Goal: Task Accomplishment & Management: Use online tool/utility

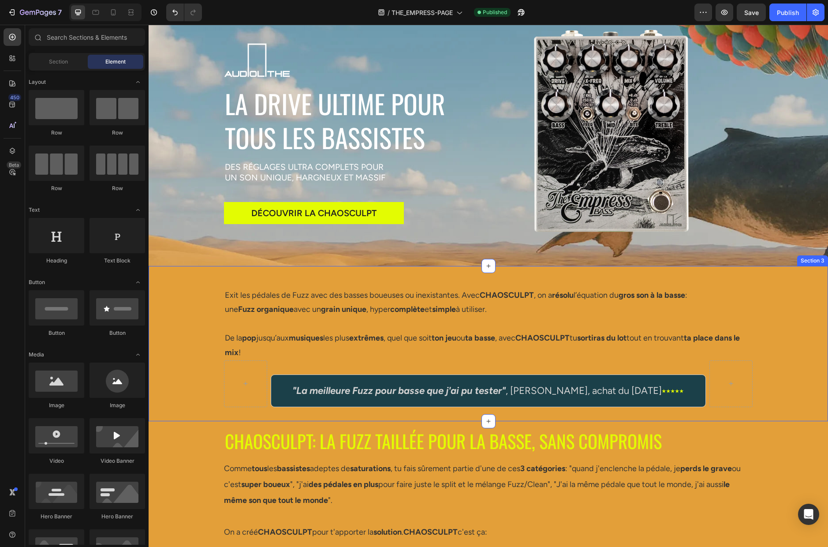
scroll to position [58, 0]
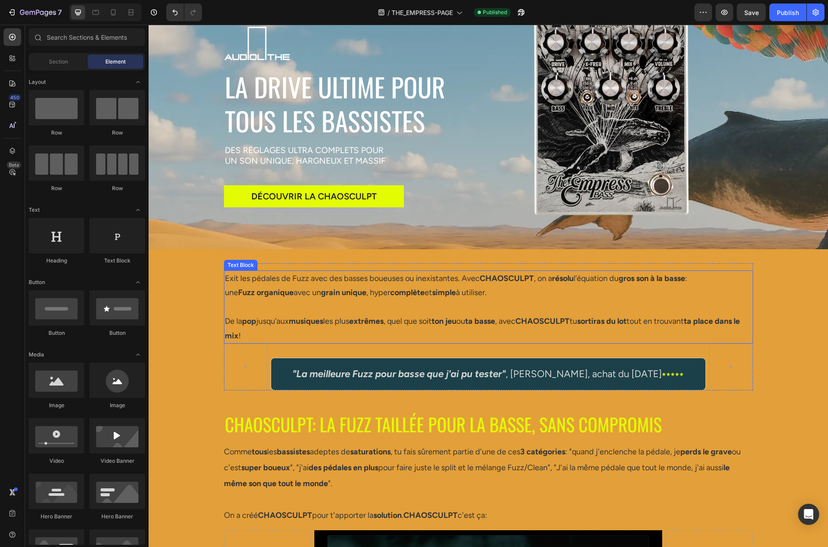
click at [281, 309] on p at bounding box center [488, 307] width 527 height 14
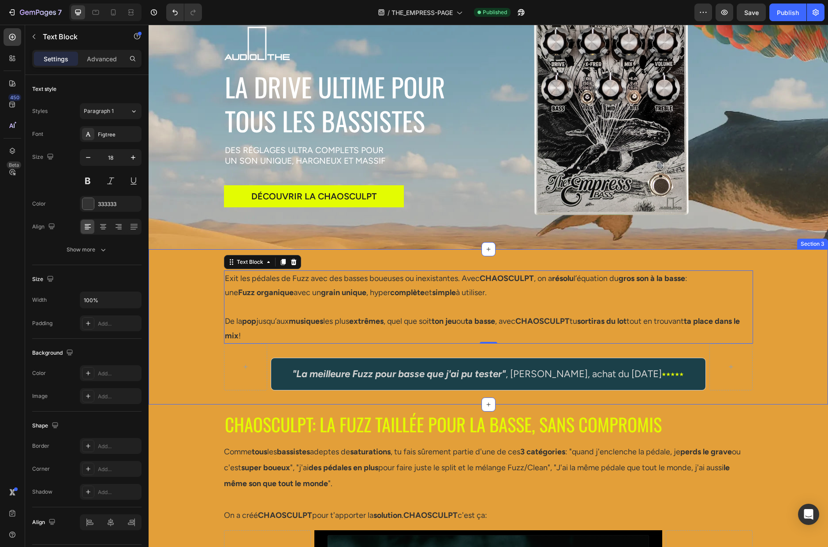
click at [194, 307] on div "Exit les pédales de Fuzz avec des basses boueuses ou inexistantes. Avec CHAOSCU…" at bounding box center [488, 326] width 679 height 127
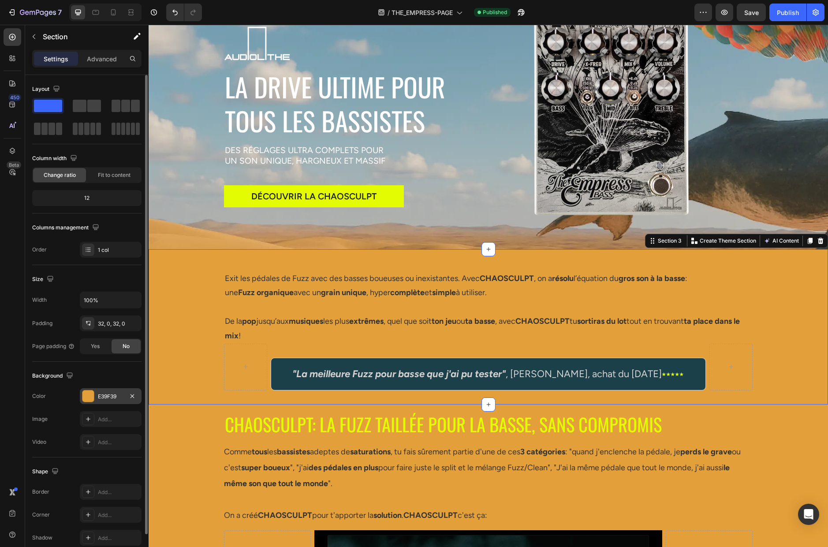
click at [106, 392] on div "E39F39" at bounding box center [111, 396] width 26 height 8
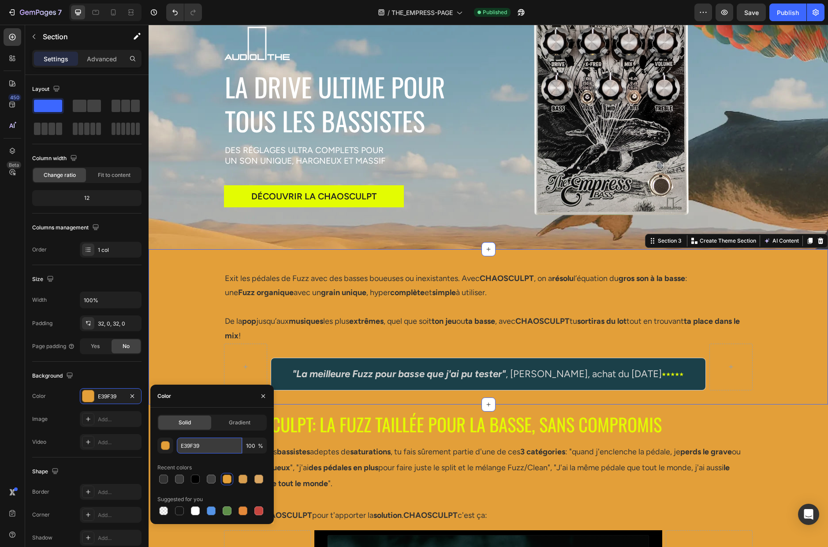
click at [211, 441] on input "E39F39" at bounding box center [209, 445] width 65 height 16
click at [210, 442] on input "E39F39" at bounding box center [209, 445] width 65 height 16
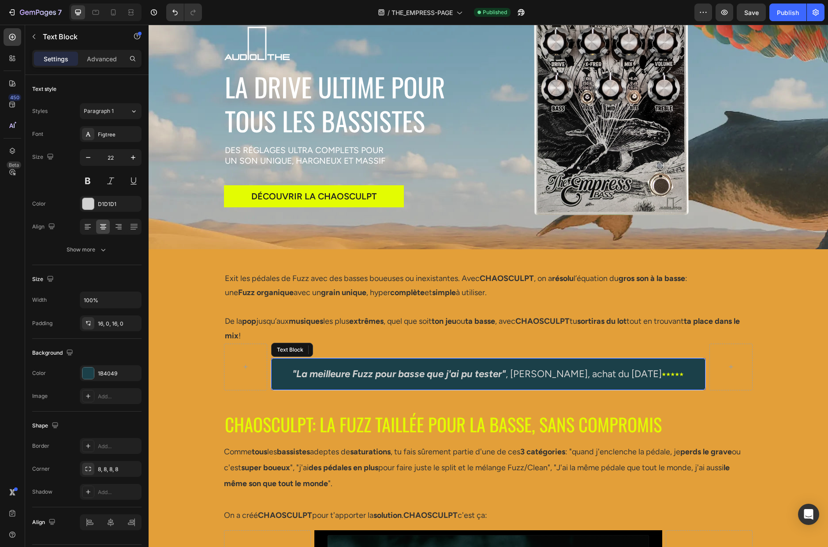
click at [281, 369] on p ""La meilleure Fuzz pour basse que j'ai pu tester" , [PERSON_NAME], achat du [DA…" at bounding box center [488, 374] width 432 height 18
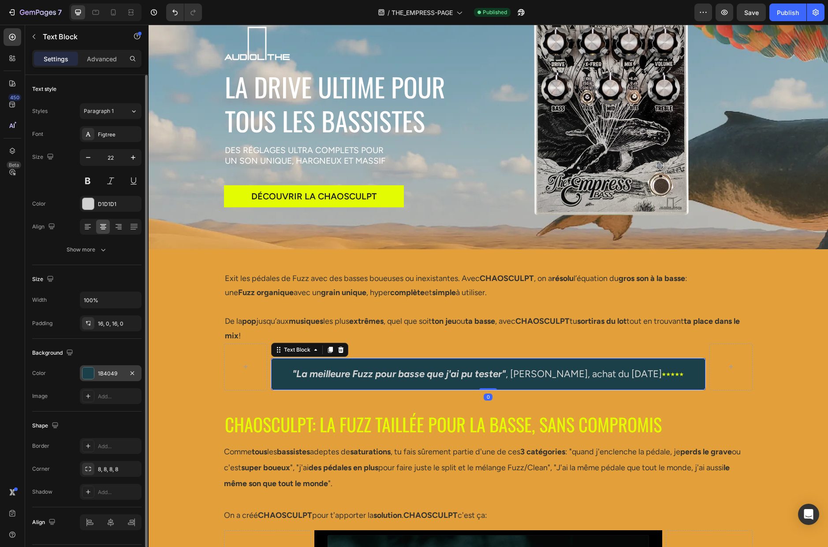
click at [116, 374] on div "1B4049" at bounding box center [111, 373] width 26 height 8
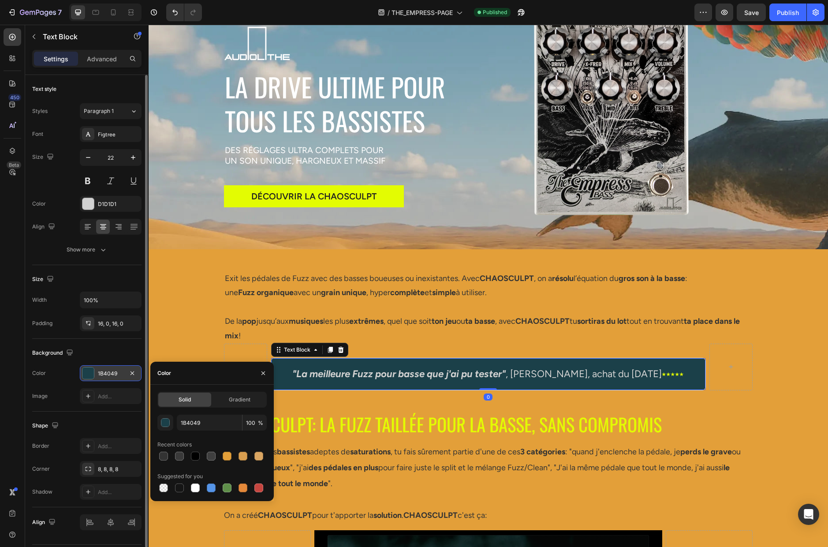
click at [116, 374] on div "1B4049" at bounding box center [111, 373] width 26 height 8
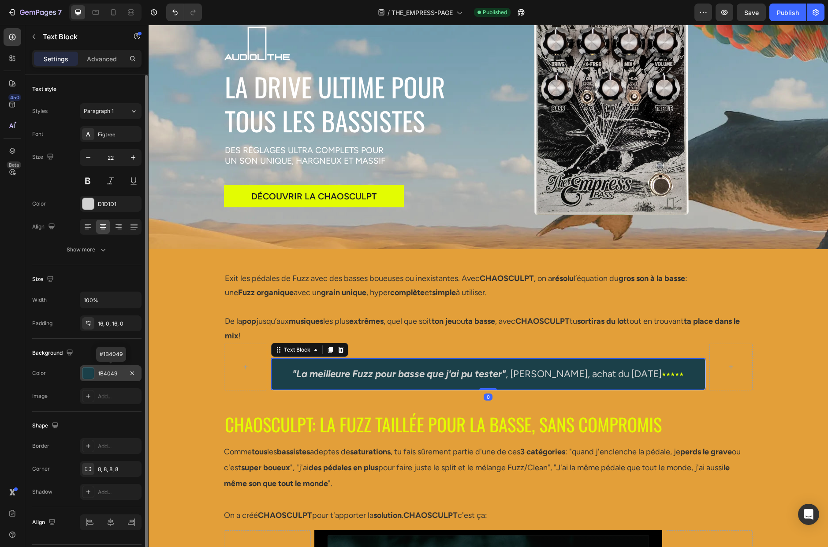
click at [116, 374] on div "1B4049" at bounding box center [111, 373] width 26 height 8
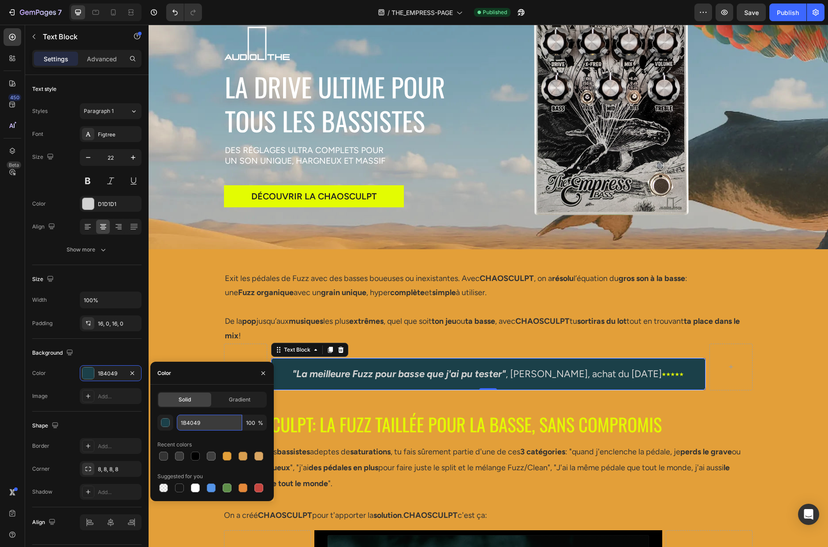
click at [209, 416] on input "1B4049" at bounding box center [209, 422] width 65 height 16
paste input "E39F3"
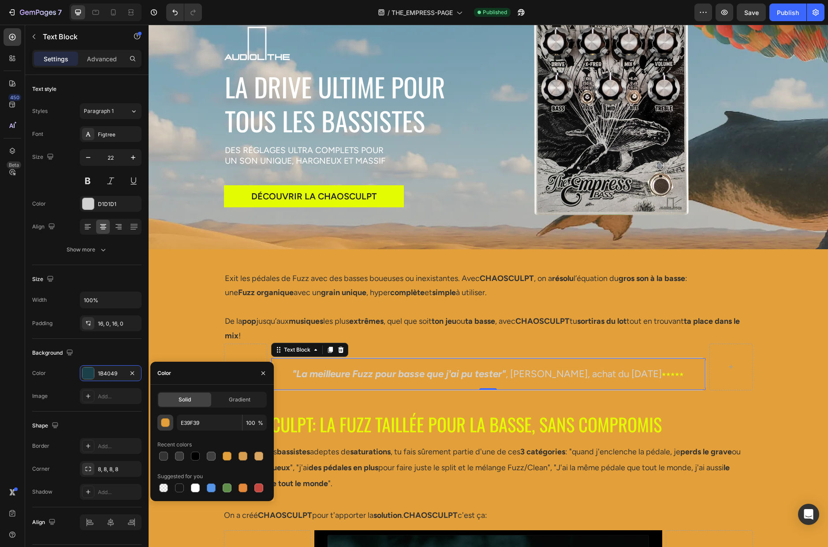
click at [163, 422] on div "button" at bounding box center [165, 422] width 9 height 9
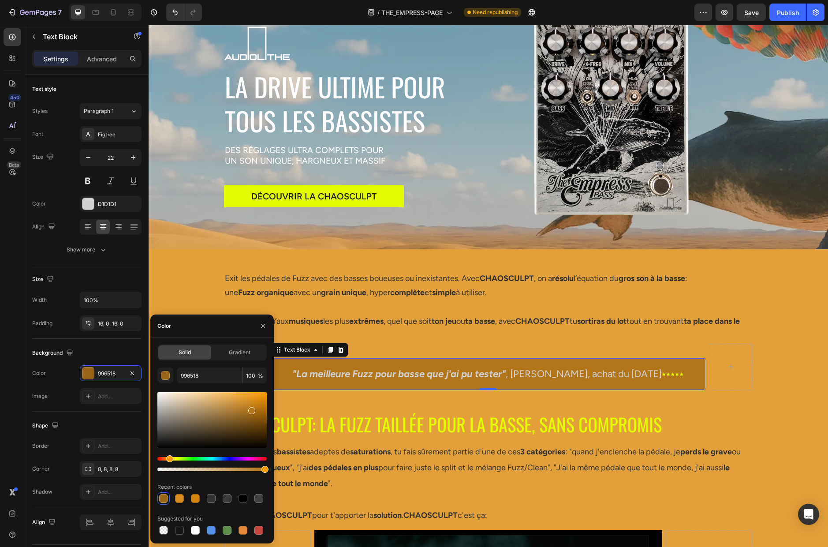
drag, startPoint x: 242, startPoint y: 401, endPoint x: 251, endPoint y: 408, distance: 12.3
click at [251, 408] on div at bounding box center [251, 410] width 7 height 7
type input "B2751A"
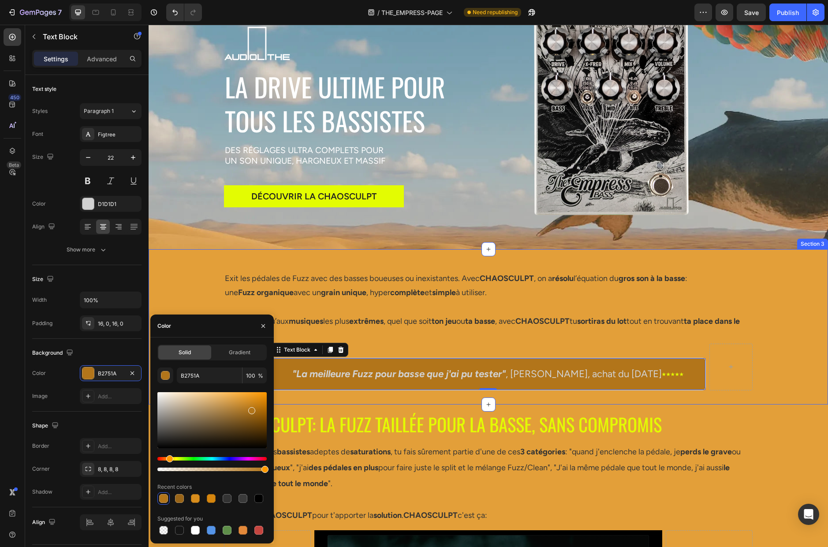
click at [774, 342] on div "Exit les pédales de Fuzz avec des basses boueuses ou inexistantes. Avec CHAOSCU…" at bounding box center [488, 326] width 679 height 127
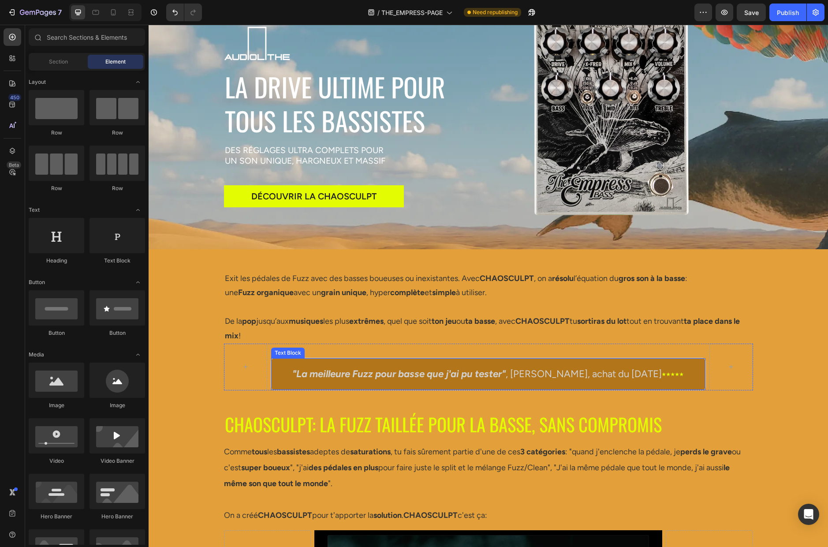
click at [309, 371] on strong ""La meilleure Fuzz pour basse que j'ai pu tester"" at bounding box center [398, 374] width 213 height 12
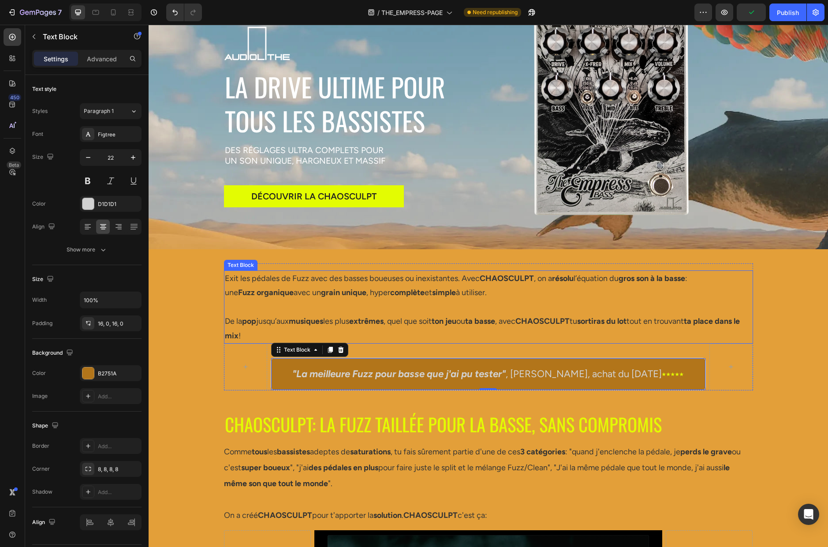
click at [289, 315] on p "De la pop jusqu’aux musiques les plus extrêmes , quel que soit ton jeu ou ta ba…" at bounding box center [488, 328] width 527 height 29
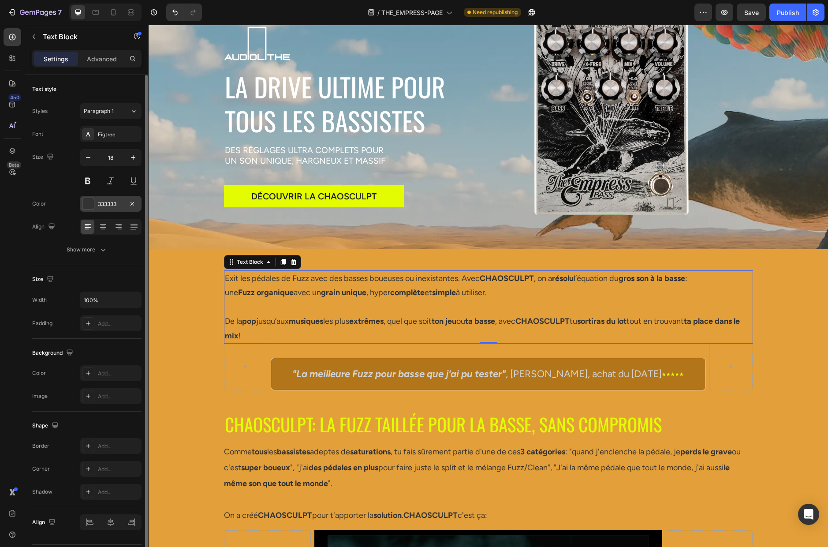
click at [119, 202] on div "333333" at bounding box center [111, 204] width 26 height 8
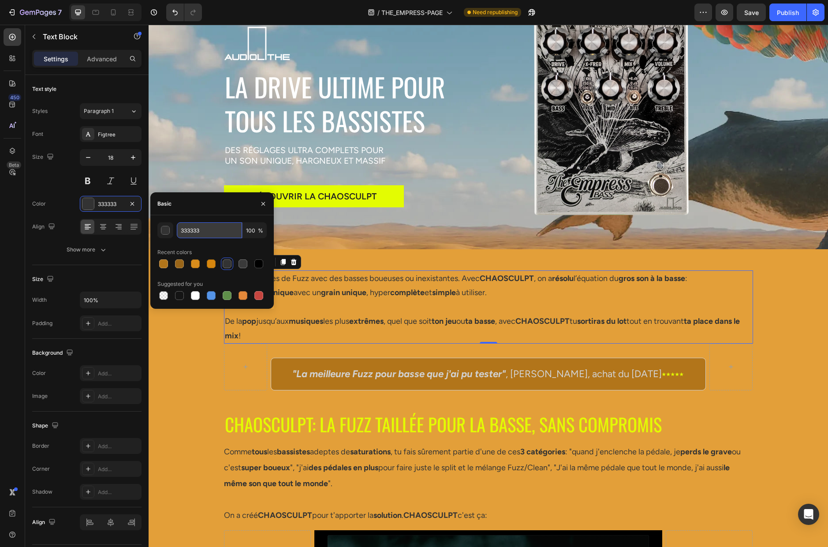
click at [210, 230] on input "333333" at bounding box center [209, 230] width 65 height 16
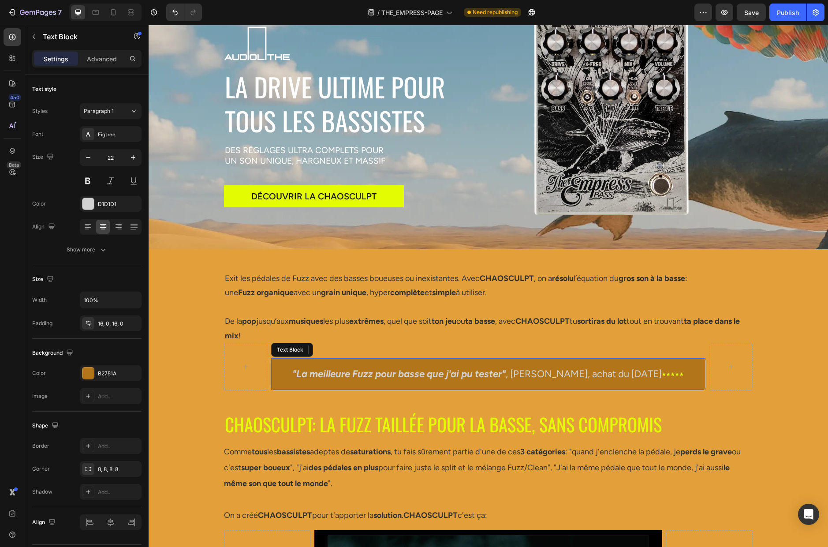
click at [281, 373] on p ""La meilleure Fuzz pour basse que j'ai pu tester" , [PERSON_NAME], achat du [DA…" at bounding box center [488, 374] width 432 height 18
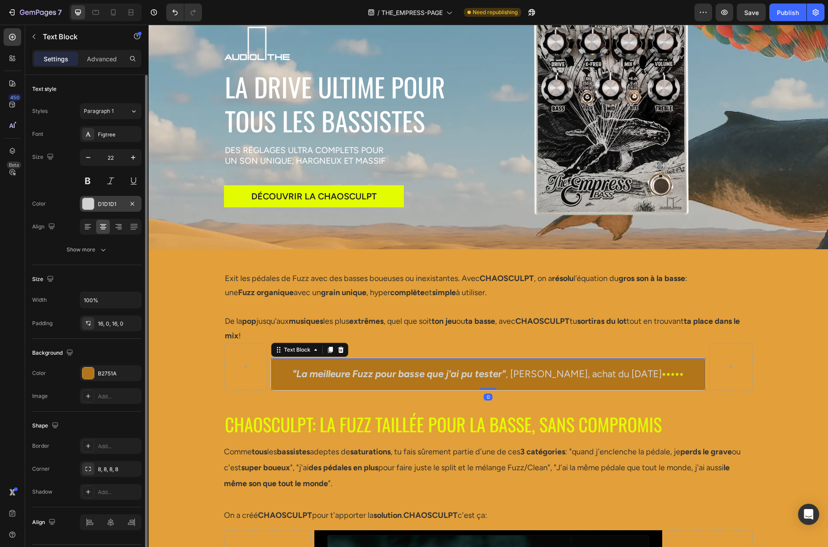
click at [118, 203] on div "D1D1D1" at bounding box center [111, 204] width 26 height 8
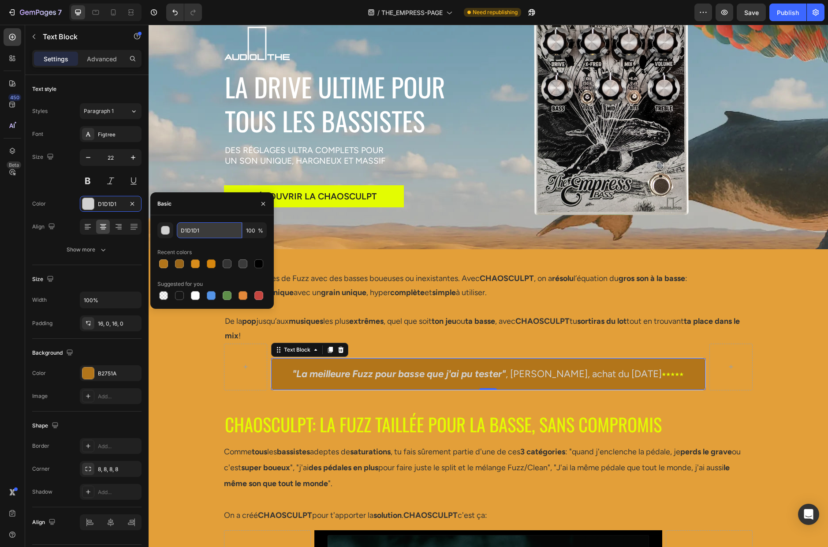
click at [218, 229] on input "D1D1D1" at bounding box center [209, 230] width 65 height 16
paste input "333333"
type input "333333"
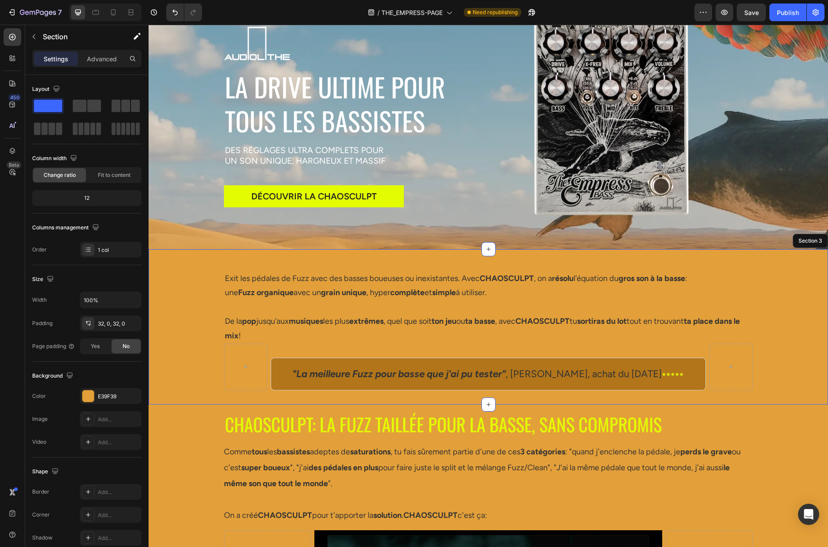
click at [762, 369] on div "Exit les pédales de Fuzz avec des basses boueuses ou inexistantes. Avec CHAOSCU…" at bounding box center [488, 326] width 679 height 127
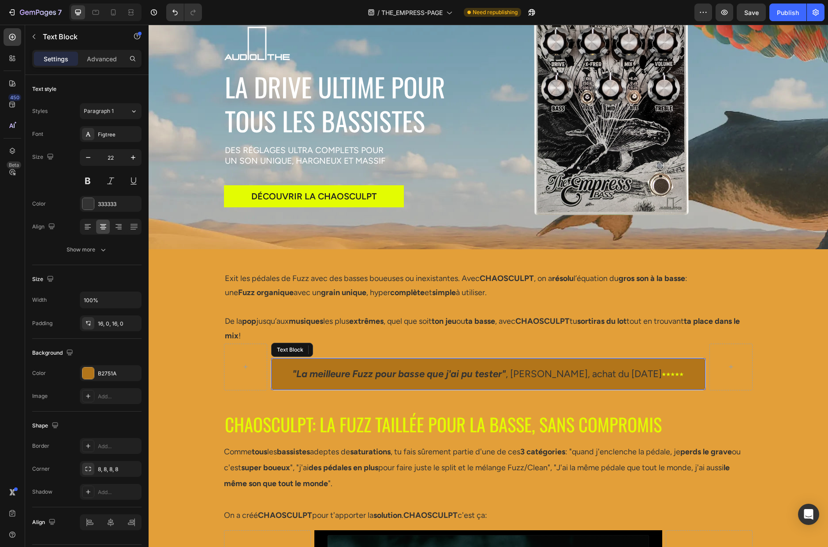
click at [276, 375] on p ""La meilleure Fuzz pour basse que j'ai pu tester" , [PERSON_NAME], achat du [DA…" at bounding box center [488, 374] width 432 height 18
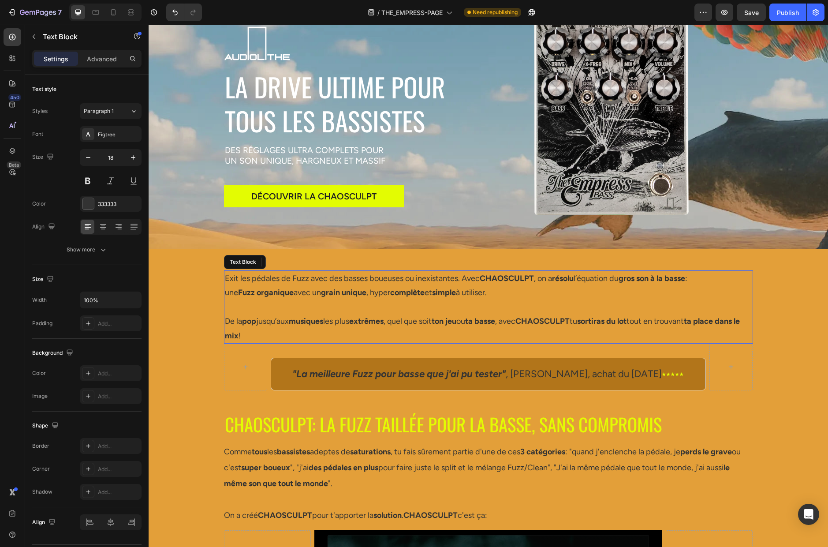
click at [307, 329] on p "De la pop jusqu’aux musiques les plus extrêmes , quel que soit ton jeu ou ta ba…" at bounding box center [488, 328] width 527 height 29
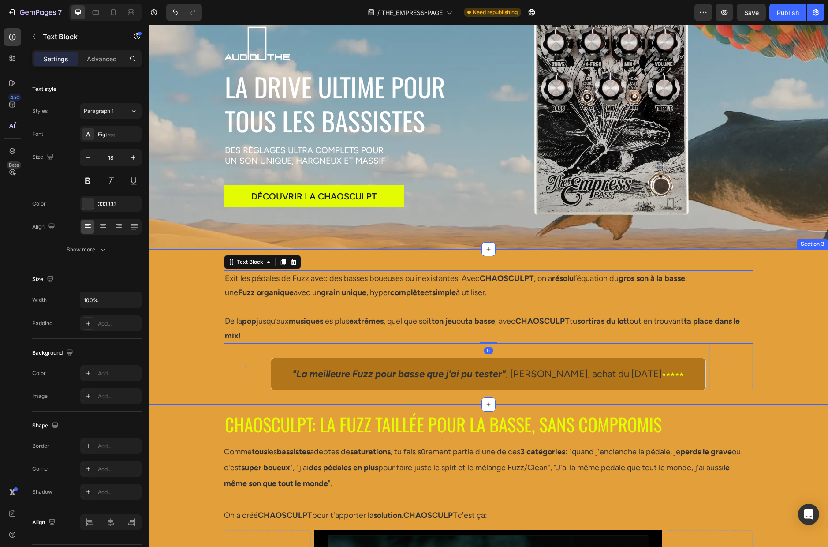
click at [182, 304] on div "Exit les pédales de Fuzz avec des basses boueuses ou inexistantes. Avec CHAOSCU…" at bounding box center [488, 326] width 679 height 127
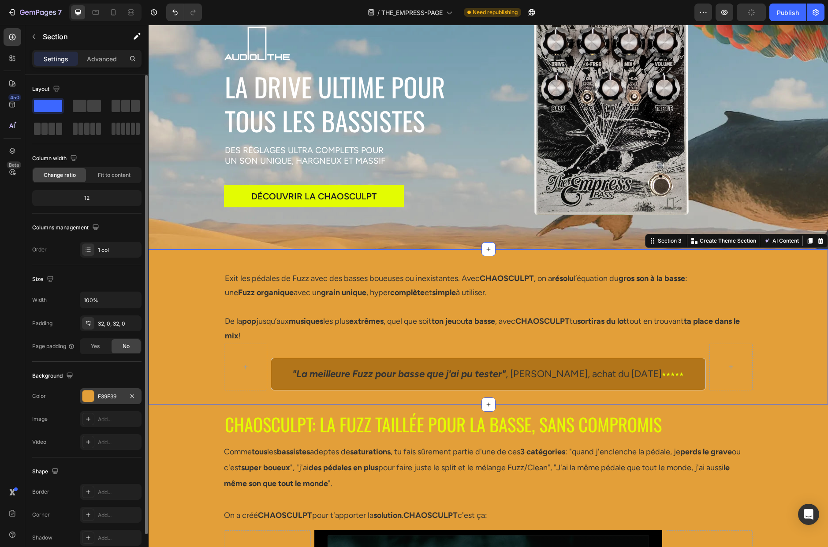
click at [117, 394] on div "E39F39" at bounding box center [111, 396] width 26 height 8
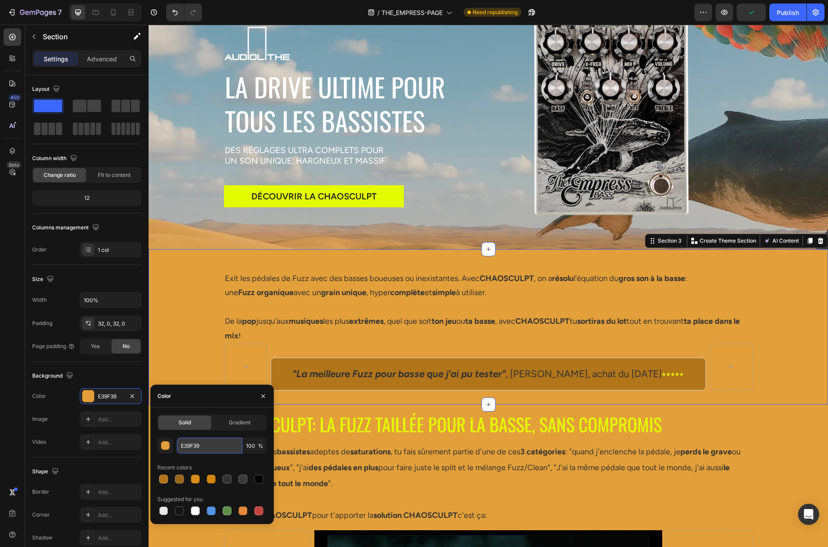
click at [216, 447] on input "E39F39" at bounding box center [209, 445] width 65 height 16
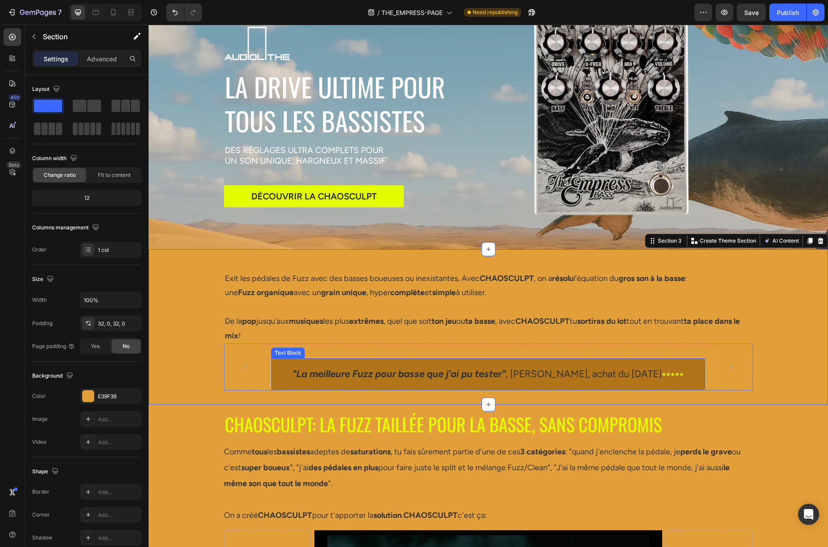
click at [283, 375] on p ""La meilleure Fuzz pour basse que j'ai pu tester" , [PERSON_NAME], achat du [DA…" at bounding box center [488, 374] width 432 height 18
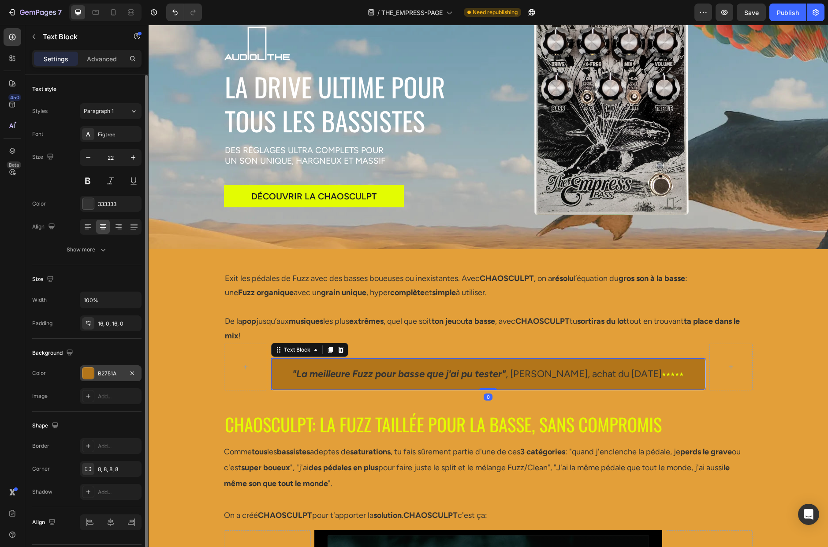
click at [110, 375] on div "B2751A" at bounding box center [111, 373] width 26 height 8
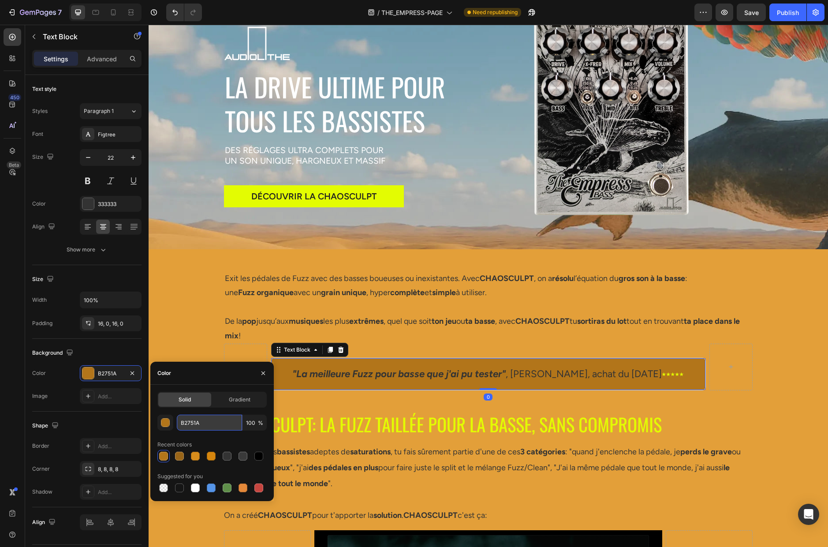
click at [213, 424] on input "B2751A" at bounding box center [209, 422] width 65 height 16
paste input "E39F39"
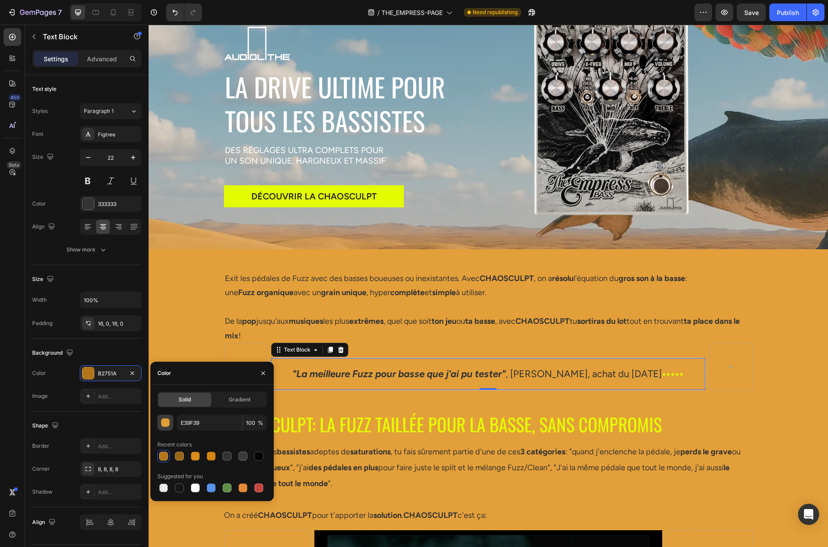
click at [166, 421] on div "button" at bounding box center [165, 422] width 9 height 9
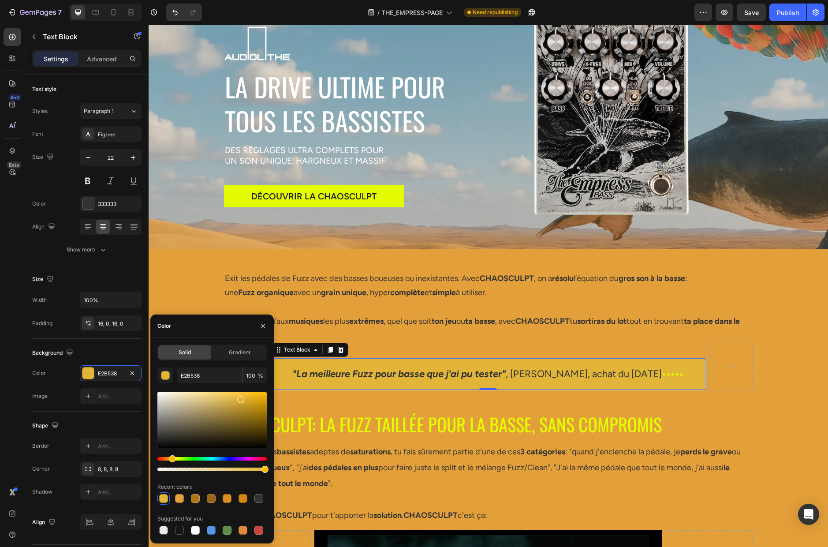
click at [171, 457] on div "Hue" at bounding box center [172, 458] width 7 height 7
type input "E2B538B2751A"
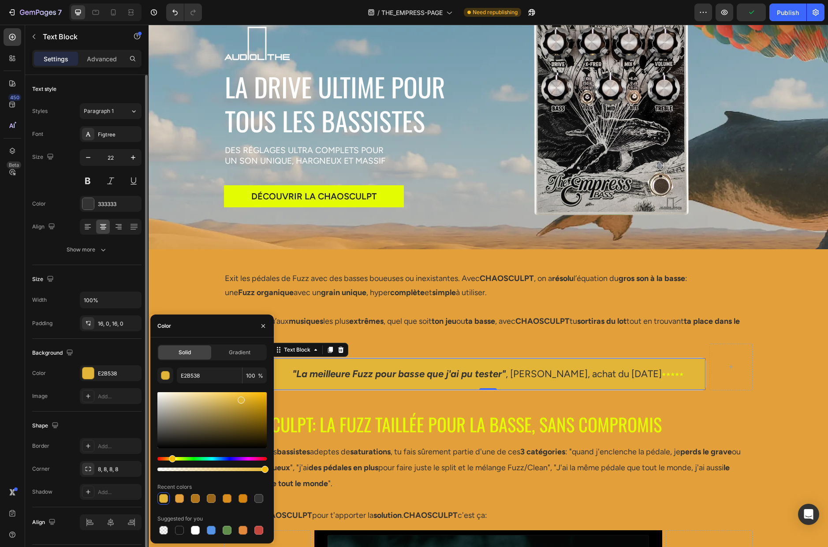
click at [114, 353] on div "Background" at bounding box center [86, 353] width 109 height 14
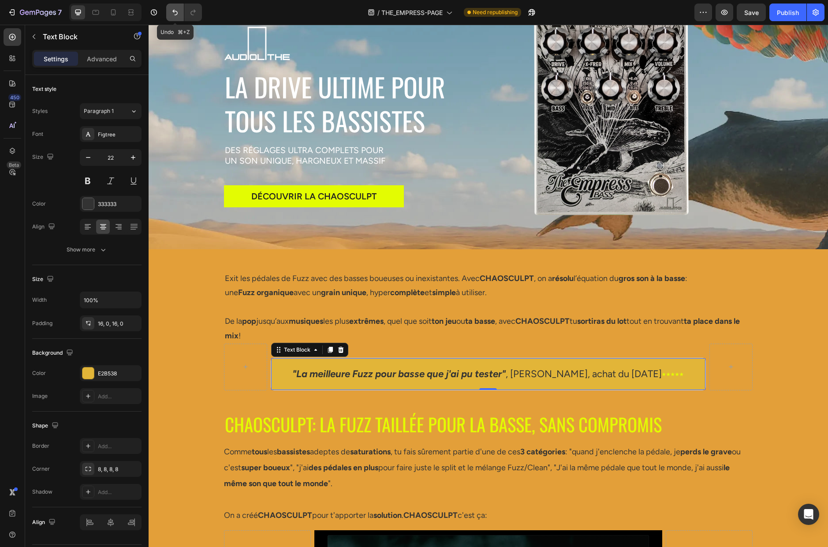
click at [175, 13] on icon "Undo/Redo" at bounding box center [175, 12] width 9 height 9
click at [176, 15] on icon "Undo/Redo" at bounding box center [174, 13] width 5 height 6
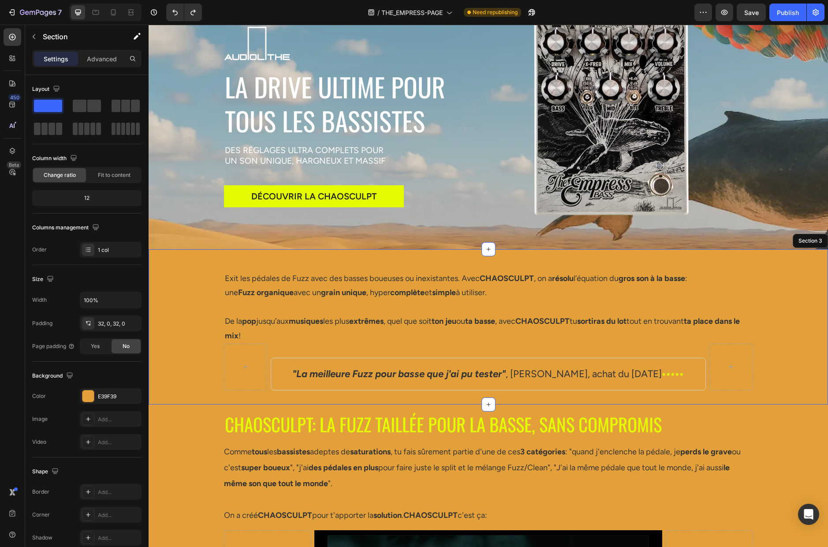
click at [201, 367] on div "Exit les pédales de Fuzz avec des basses boueuses ou inexistantes. Avec CHAOSCU…" at bounding box center [488, 326] width 679 height 127
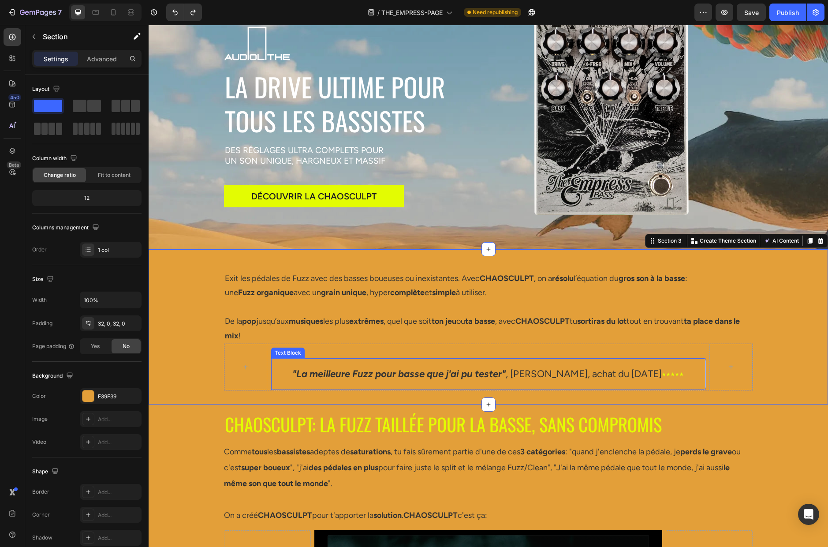
click at [278, 369] on p ""La meilleure Fuzz pour basse que j'ai pu tester" , [PERSON_NAME], achat du [DA…" at bounding box center [488, 374] width 432 height 18
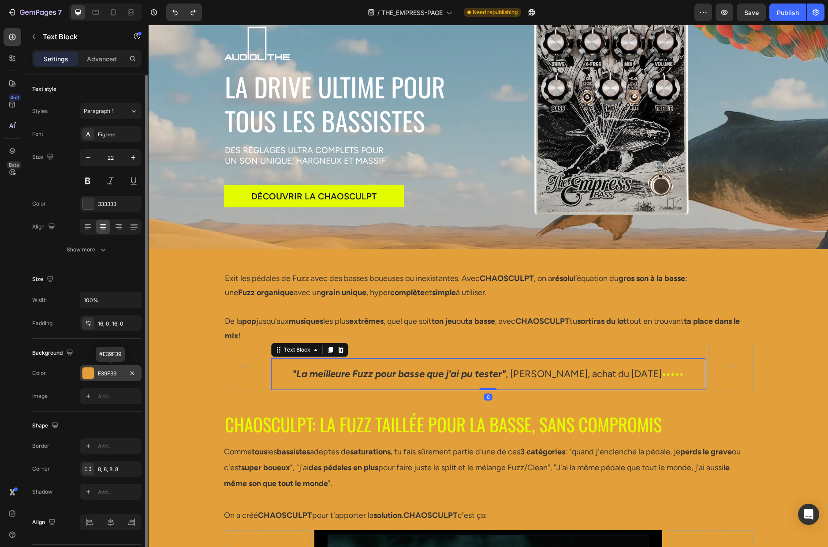
click at [106, 371] on div "E39F39" at bounding box center [111, 373] width 26 height 8
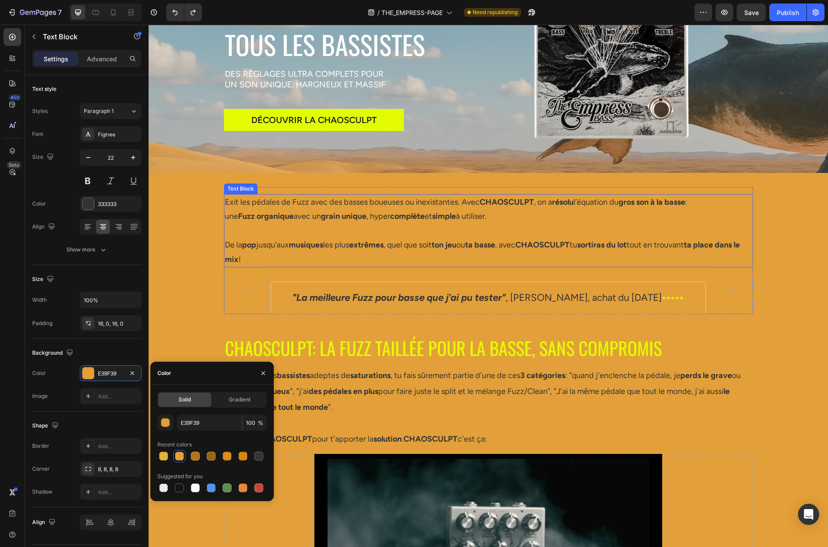
scroll to position [151, 0]
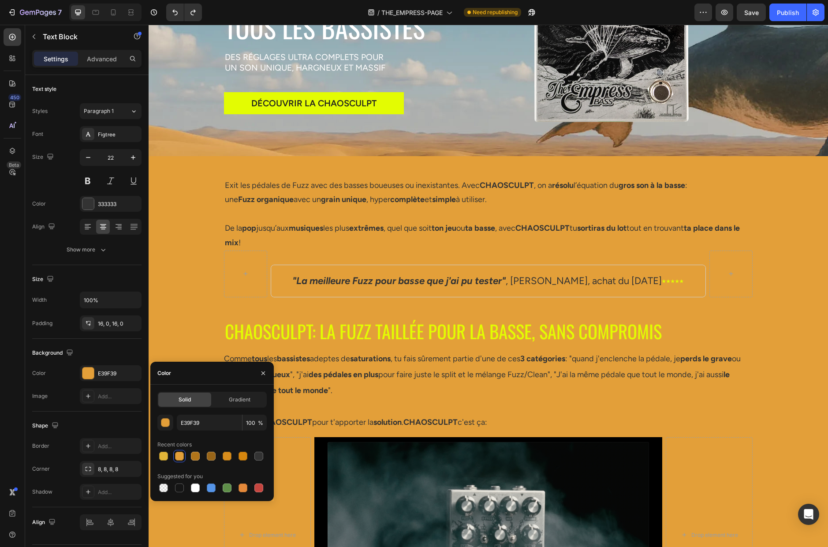
click at [277, 279] on p ""La meilleure Fuzz pour basse que j'ai pu tester" , [PERSON_NAME], achat du [DA…" at bounding box center [488, 281] width 432 height 18
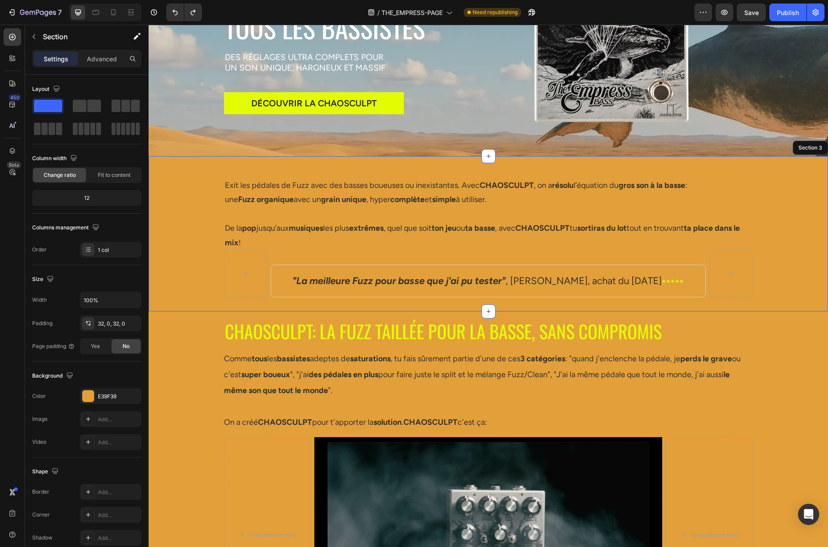
click at [199, 282] on div "Exit les pédales de Fuzz avec des basses boueuses ou inexistantes. Avec CHAOSCU…" at bounding box center [488, 233] width 679 height 127
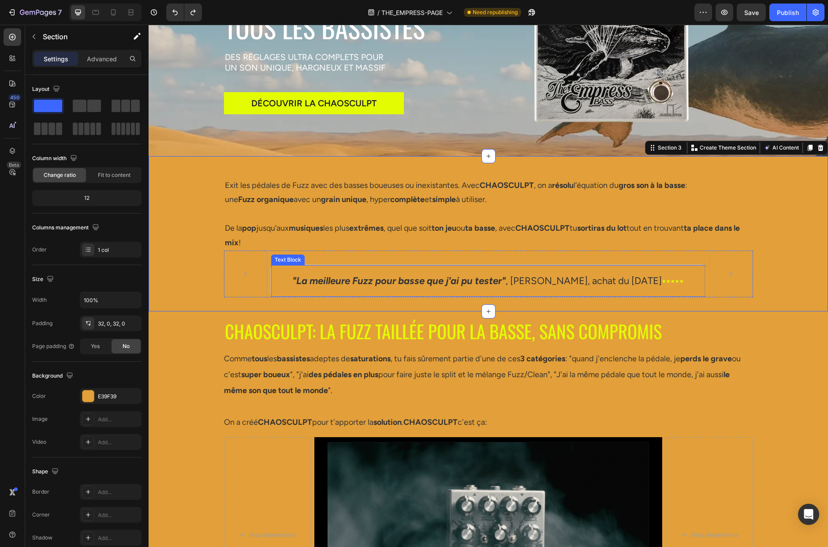
click at [275, 278] on p ""La meilleure Fuzz pour basse que j'ai pu tester" , [PERSON_NAME], achat du [DA…" at bounding box center [488, 281] width 432 height 18
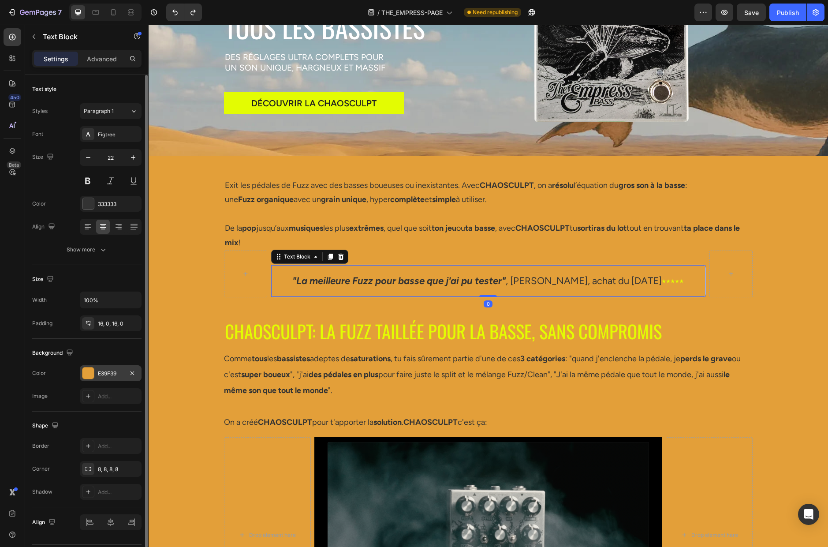
click at [108, 372] on div "E39F39" at bounding box center [111, 373] width 26 height 8
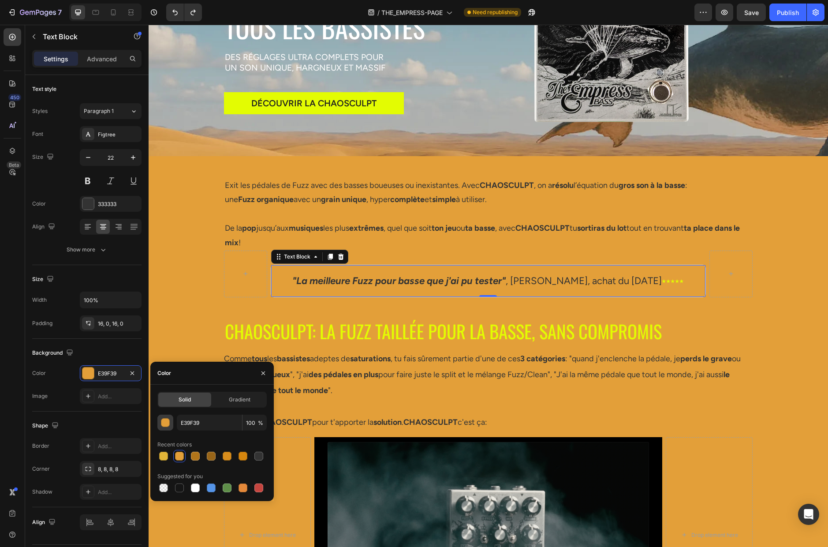
click at [164, 421] on div "button" at bounding box center [165, 422] width 9 height 9
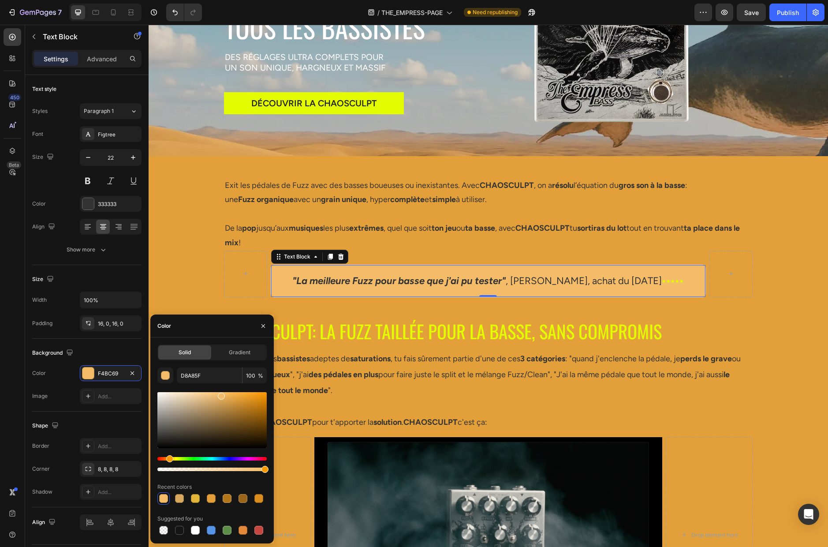
type input "F4BC69"
drag, startPoint x: 241, startPoint y: 399, endPoint x: 220, endPoint y: 394, distance: 21.5
click at [220, 394] on div at bounding box center [221, 395] width 7 height 7
click at [787, 377] on div "CHAOSCULPT: LA FUZZ TAILLÉE POUR LA BASSE, SANS COMPROMIS Heading Comme tous le…" at bounding box center [488, 544] width 679 height 439
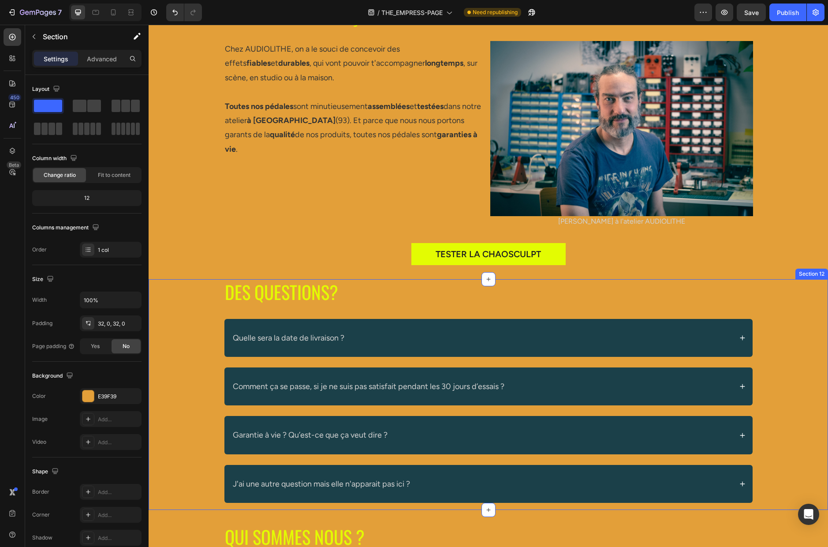
scroll to position [3188, 0]
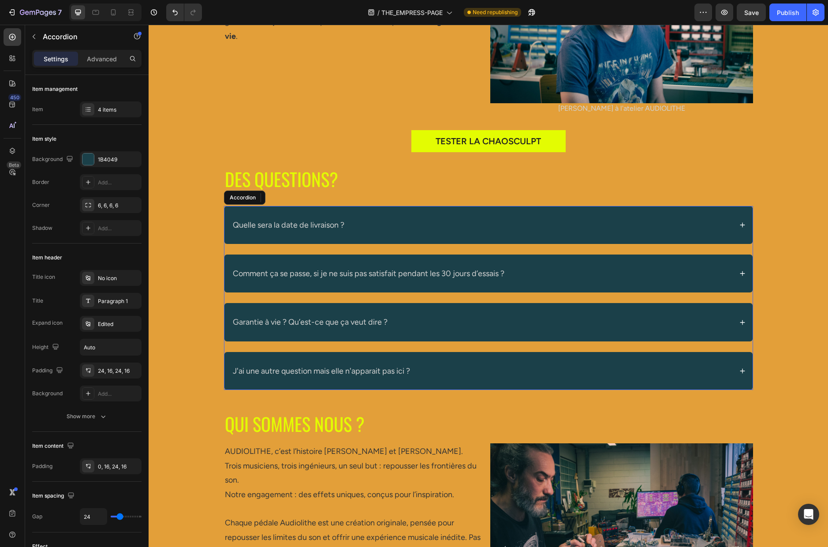
click at [408, 224] on div "Quelle sera la date de livraison ?" at bounding box center [481, 224] width 501 height 17
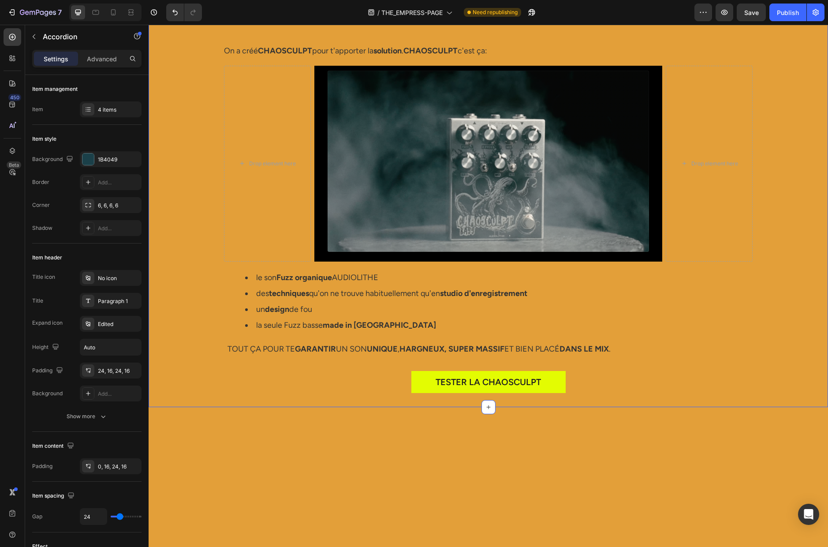
scroll to position [0, 0]
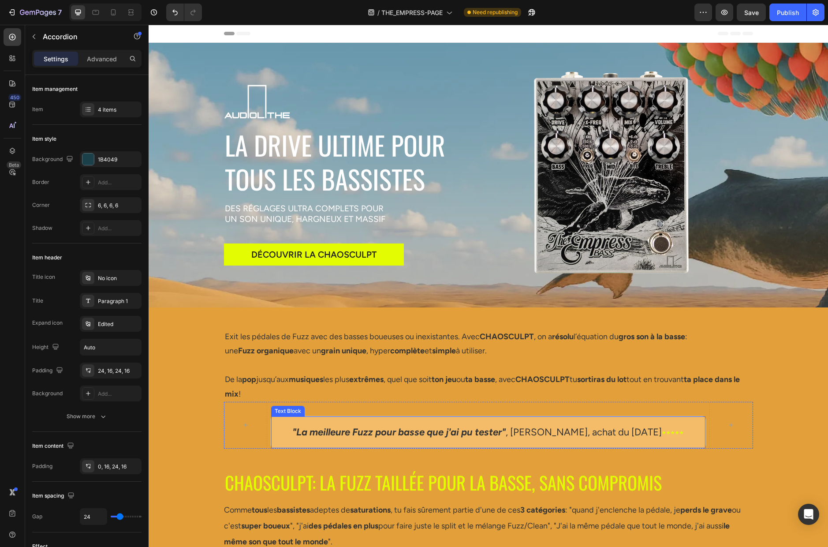
click at [284, 430] on p ""La meilleure Fuzz pour basse que j'ai pu tester" , [PERSON_NAME], achat du [DA…" at bounding box center [488, 432] width 432 height 18
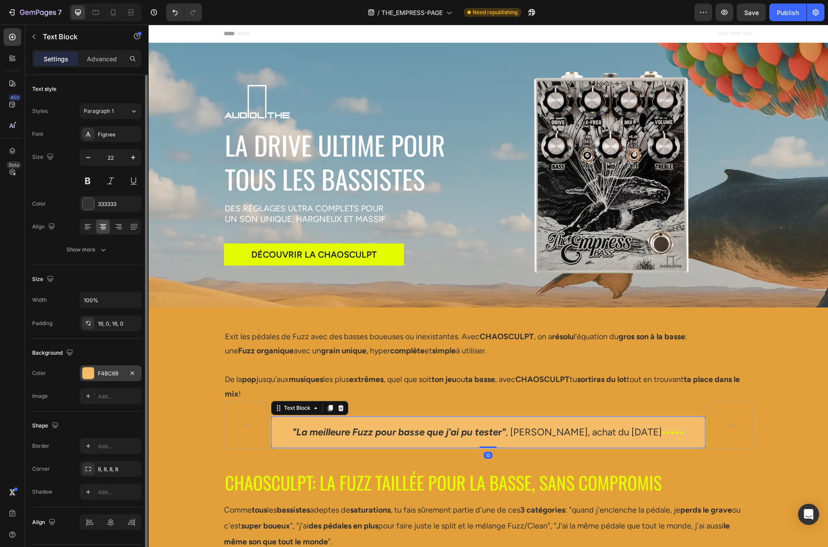
click at [118, 367] on div "F4BC69" at bounding box center [111, 373] width 62 height 16
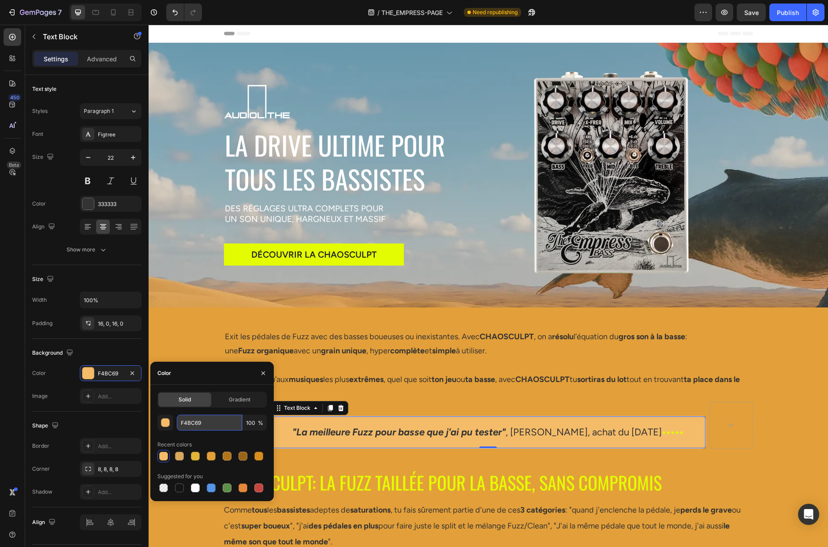
click at [205, 424] on input "F4BC69" at bounding box center [209, 422] width 65 height 16
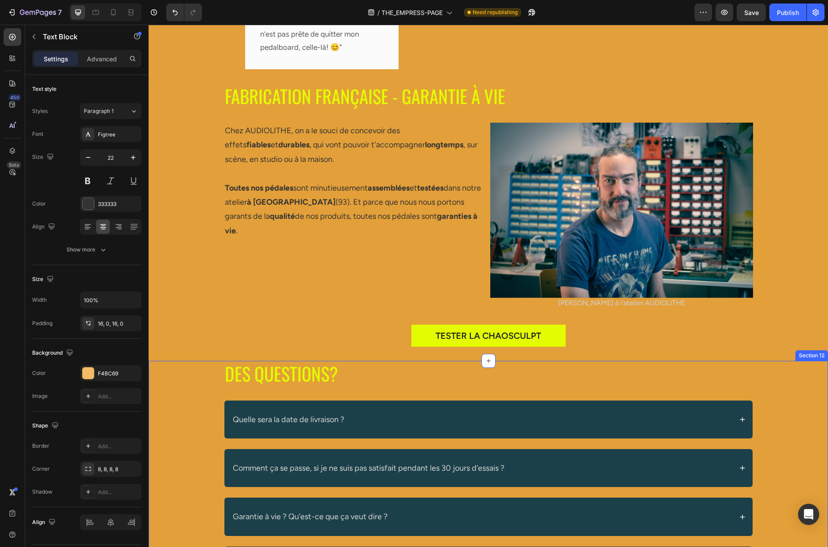
scroll to position [3021, 0]
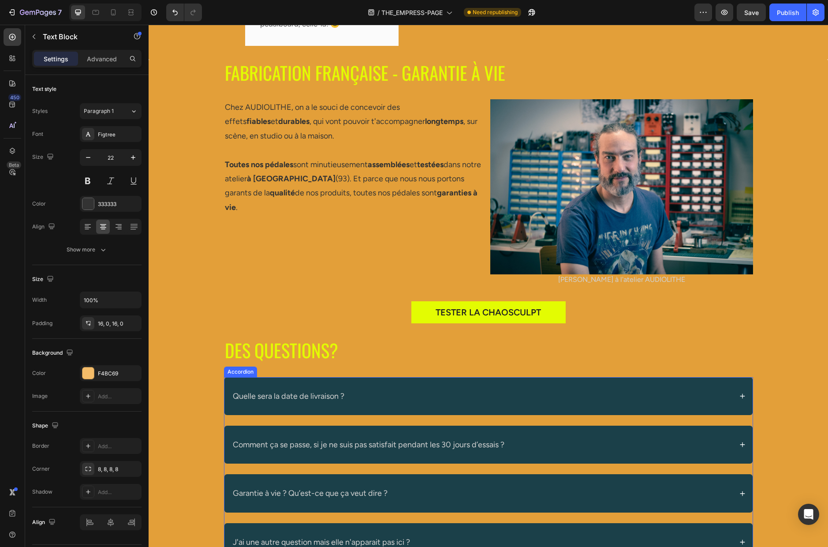
click at [385, 390] on div "Quelle sera la date de livraison ?" at bounding box center [481, 395] width 501 height 17
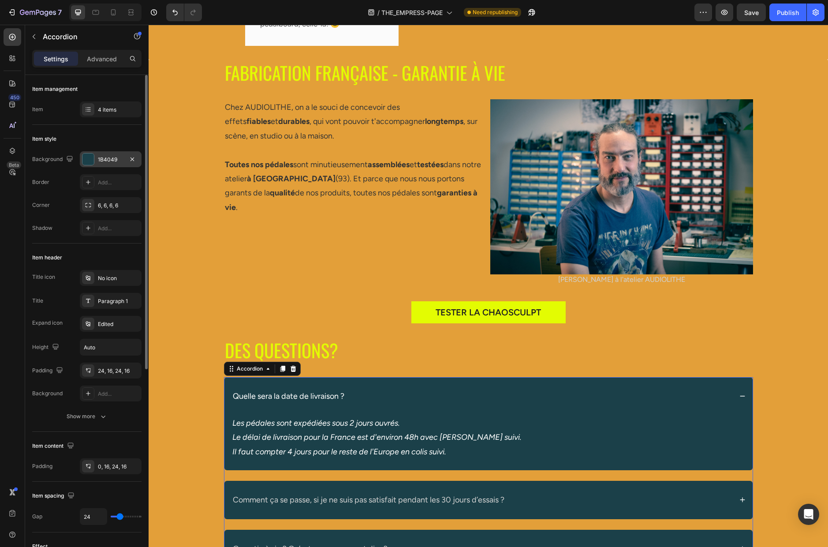
click at [116, 160] on div "1B4049" at bounding box center [111, 160] width 26 height 8
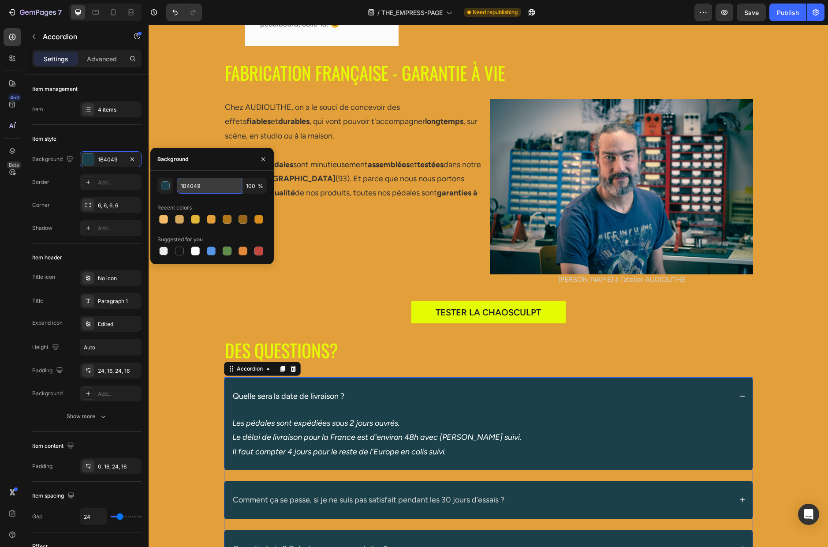
click at [231, 186] on input "1B4049" at bounding box center [209, 186] width 65 height 16
paste input "F4BC6"
type input "F4BC69"
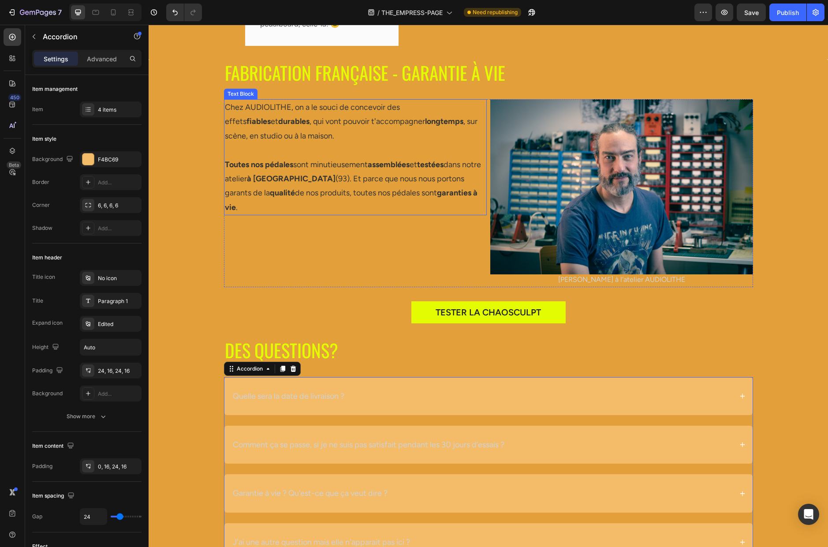
click at [272, 175] on strong "à [GEOGRAPHIC_DATA]" at bounding box center [291, 179] width 89 height 10
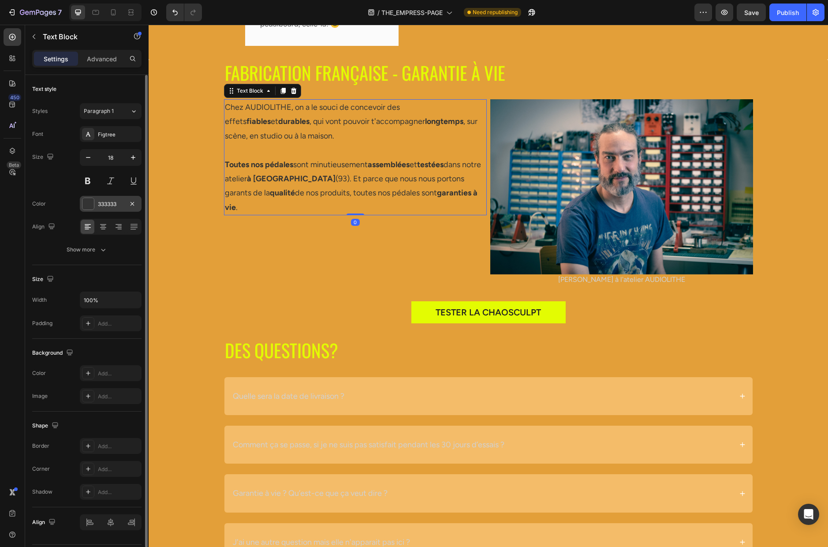
click at [122, 207] on div "333333" at bounding box center [111, 204] width 26 height 8
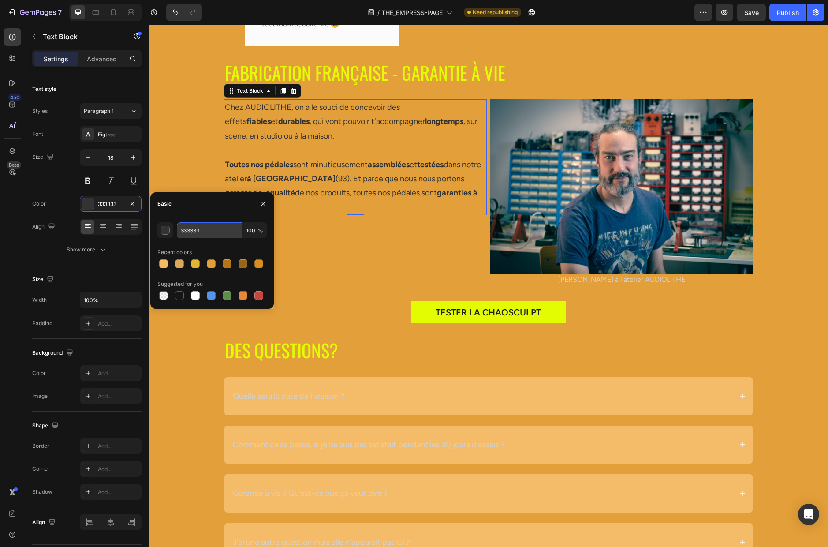
click at [206, 230] on input "333333" at bounding box center [209, 230] width 65 height 16
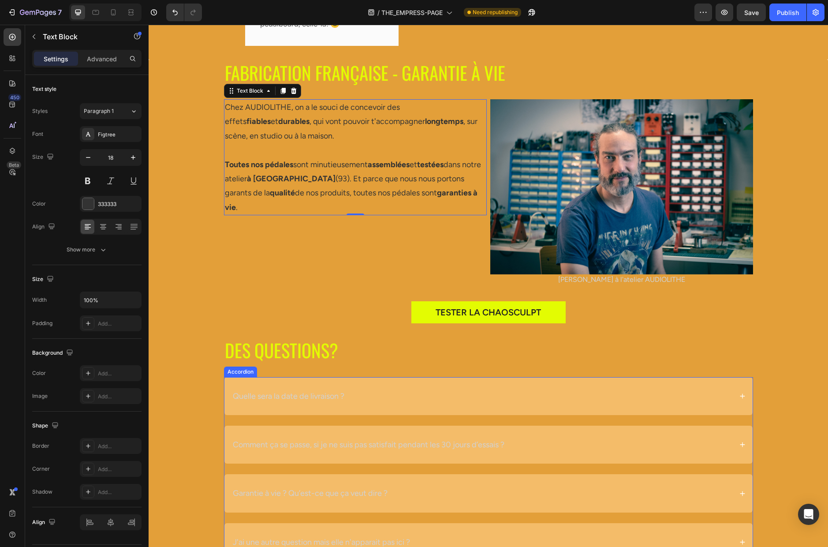
click at [402, 390] on div "Quelle sera la date de livraison ?" at bounding box center [481, 395] width 501 height 17
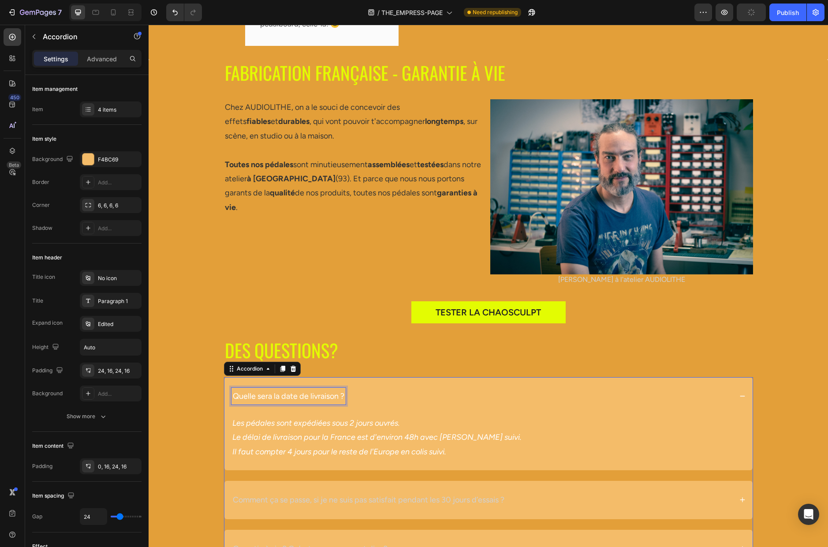
click at [281, 390] on p "Quelle sera la date de livraison ?" at bounding box center [289, 396] width 112 height 14
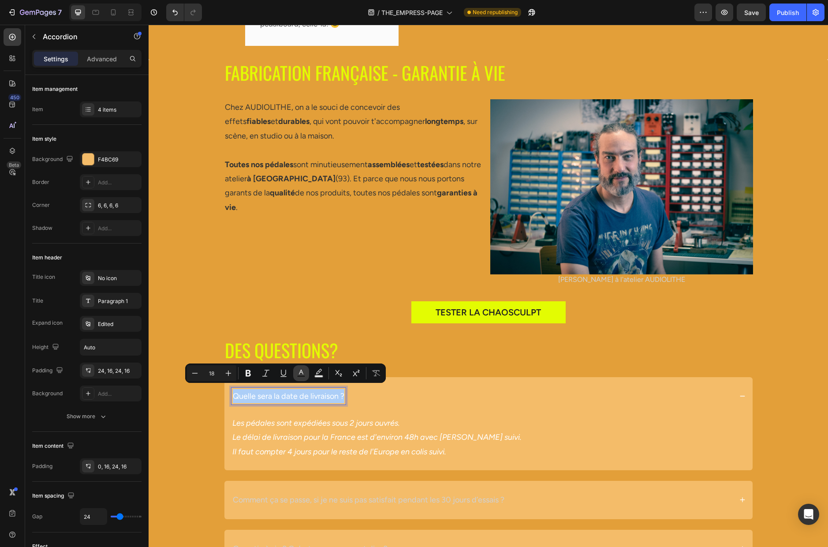
click at [305, 373] on icon "Editor contextual toolbar" at bounding box center [301, 372] width 9 height 9
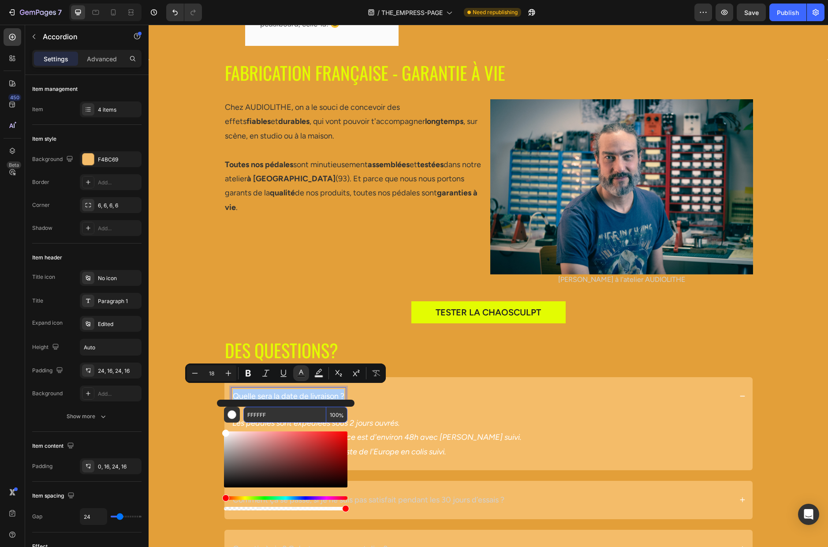
click at [282, 413] on input "FFFFFF" at bounding box center [284, 414] width 83 height 16
paste input "333333"
type input "333333"
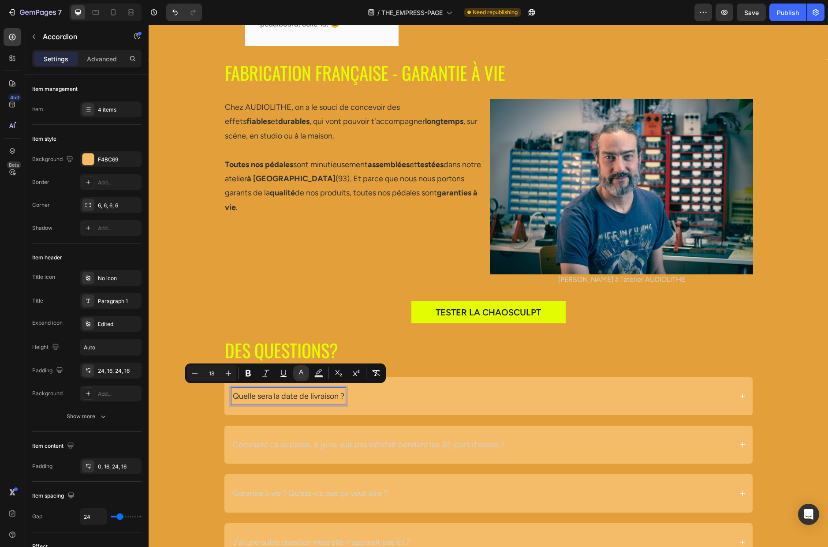
click at [283, 429] on div "Quelle sera la date de livraison ? Les pédales sont expédiées sous 2 jours ouvr…" at bounding box center [488, 469] width 529 height 184
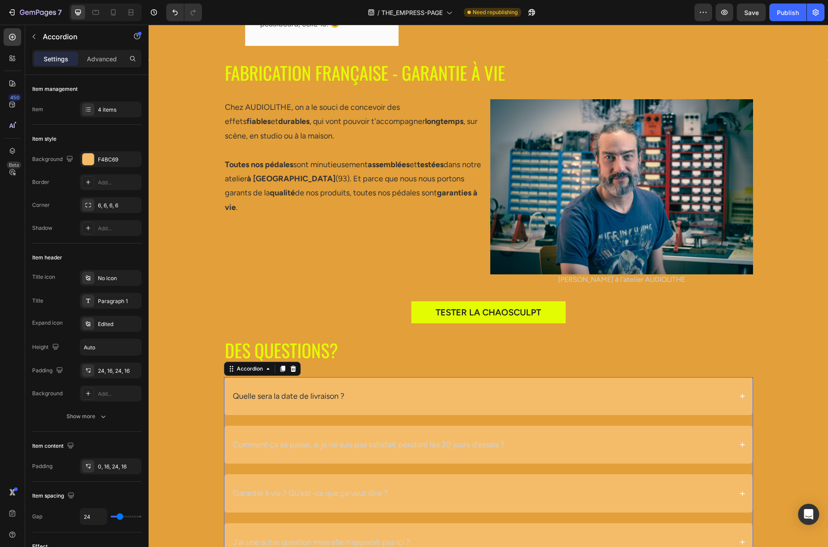
click at [361, 390] on div "Quelle sera la date de livraison ?" at bounding box center [481, 395] width 501 height 17
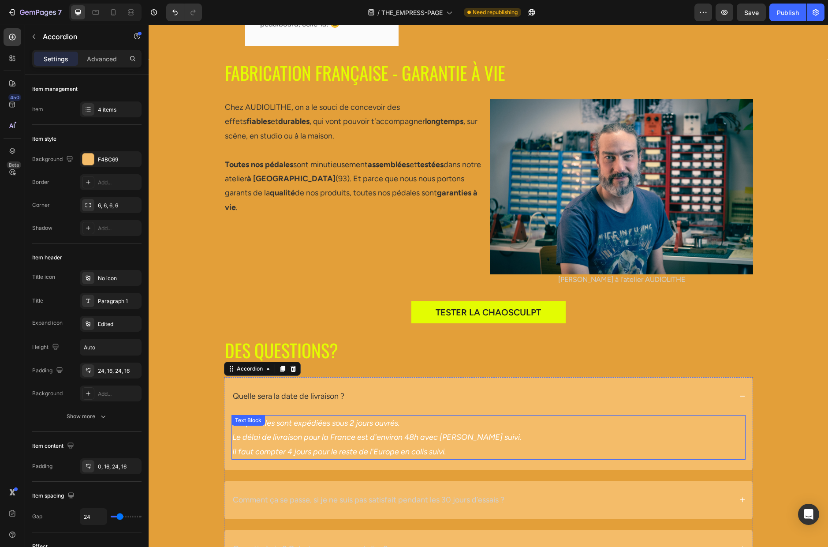
click at [341, 424] on p "Les pédales sont expédiées sous 2 jours ouvrés." at bounding box center [488, 423] width 512 height 14
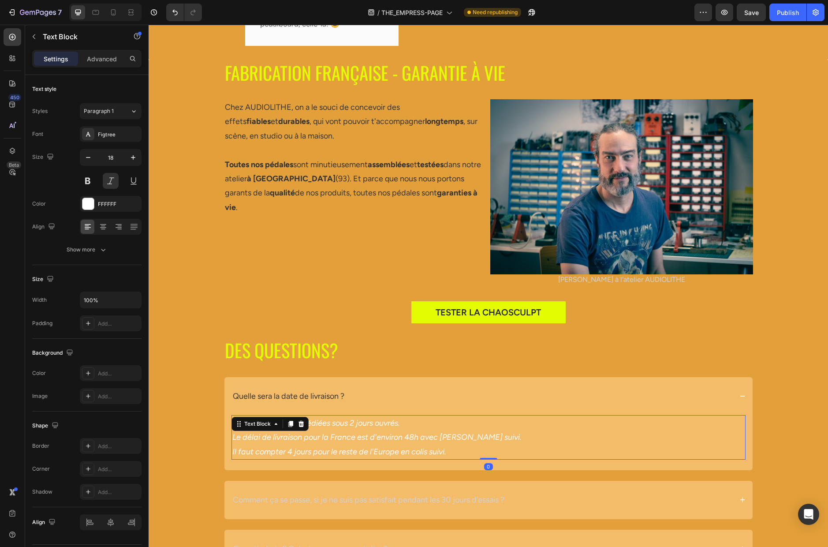
click at [324, 430] on p "Le délai de livraison pour la France est d'environ 48h avec [PERSON_NAME] suivi." at bounding box center [488, 437] width 512 height 14
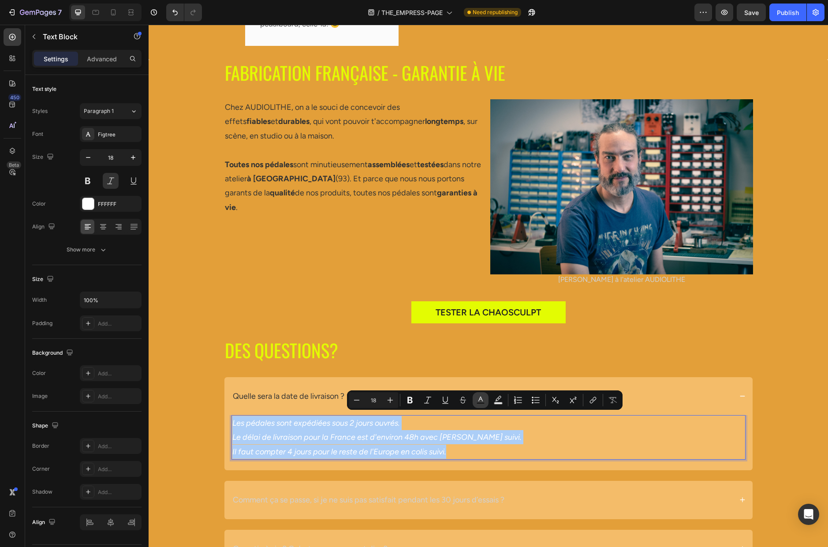
click at [482, 402] on rect "Editor contextual toolbar" at bounding box center [480, 403] width 8 height 2
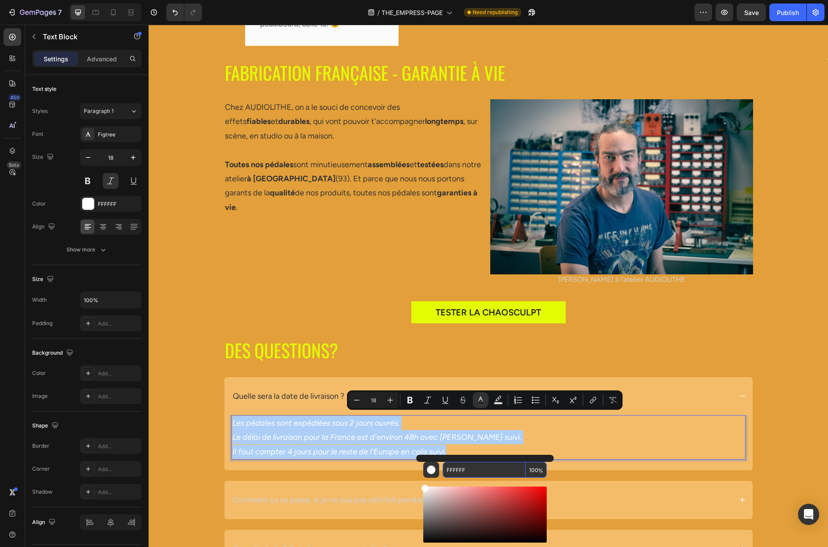
click at [471, 465] on input "FFFFFF" at bounding box center [483, 469] width 83 height 16
paste input "333333"
type input "333333"
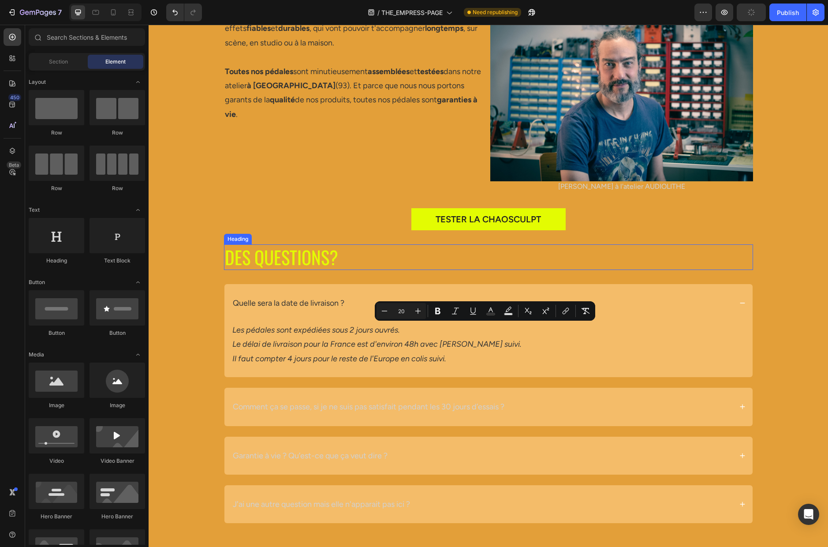
scroll to position [3133, 0]
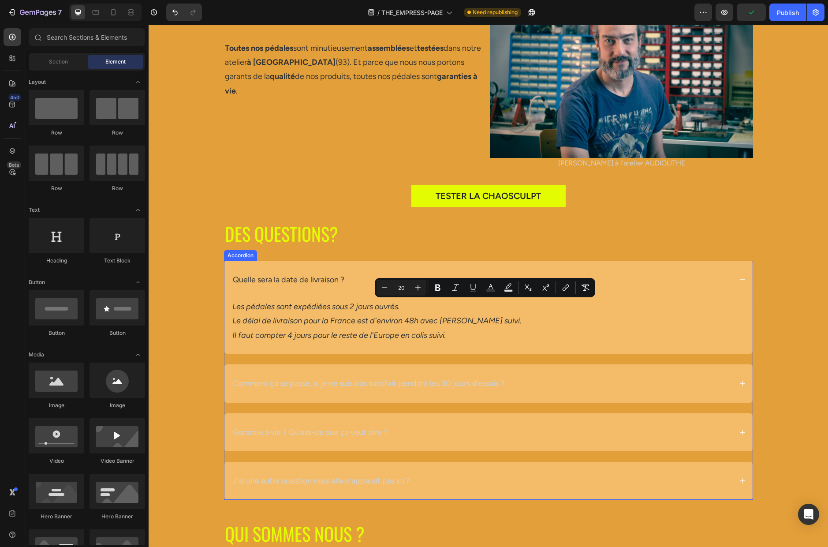
click at [523, 386] on div "Comment ça se passe, si je ne suis pas satisfait pendant les 30 jours d’essais ?" at bounding box center [481, 383] width 501 height 17
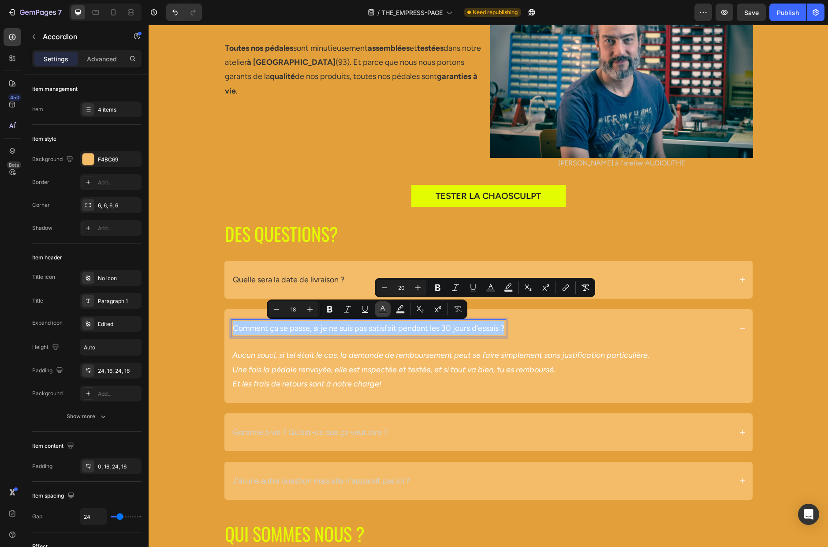
click at [383, 309] on icon "Editor contextual toolbar" at bounding box center [382, 309] width 9 height 9
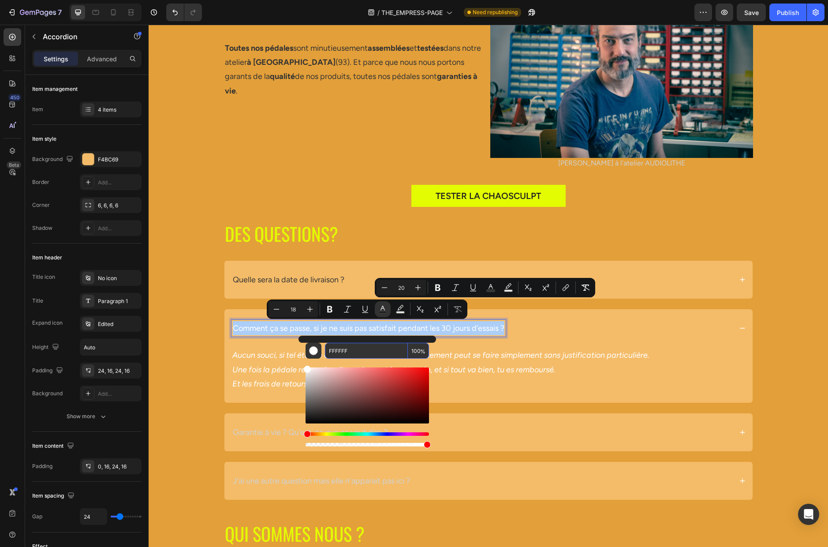
click at [356, 346] on input "FFFFFF" at bounding box center [366, 350] width 83 height 16
paste input "333333"
type input "333333"
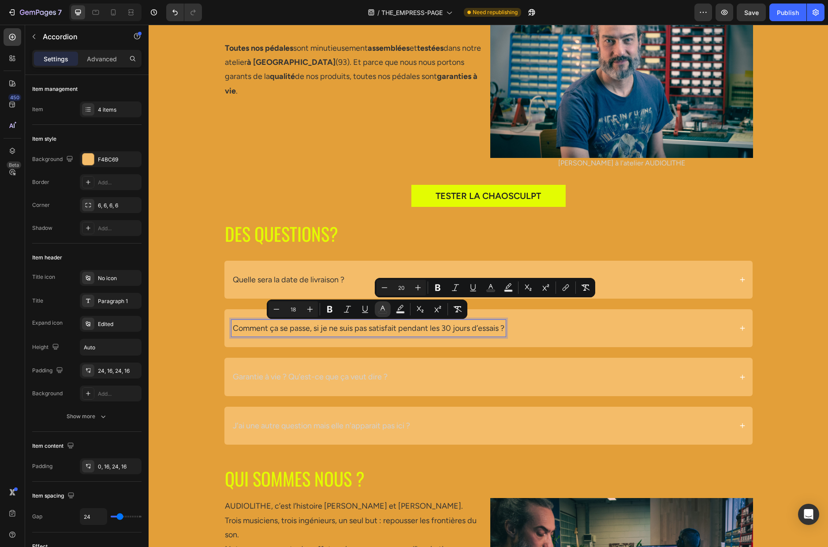
click at [428, 364] on p "Une fois la pédale renvoyée, elle est inspectée et testée, et si tout va bien, …" at bounding box center [488, 369] width 512 height 14
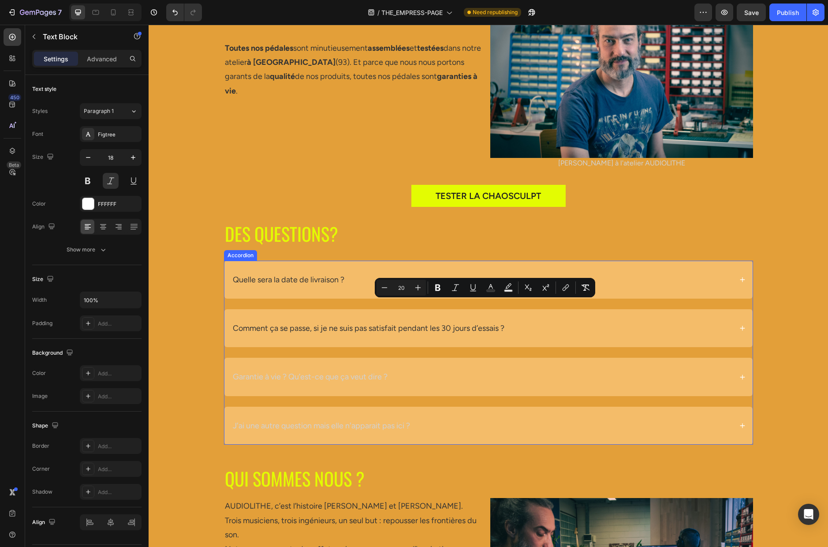
click at [416, 342] on div "Comment ça se passe, si je ne suis pas satisfait pendant les 30 jours d’essais ?" at bounding box center [488, 328] width 528 height 38
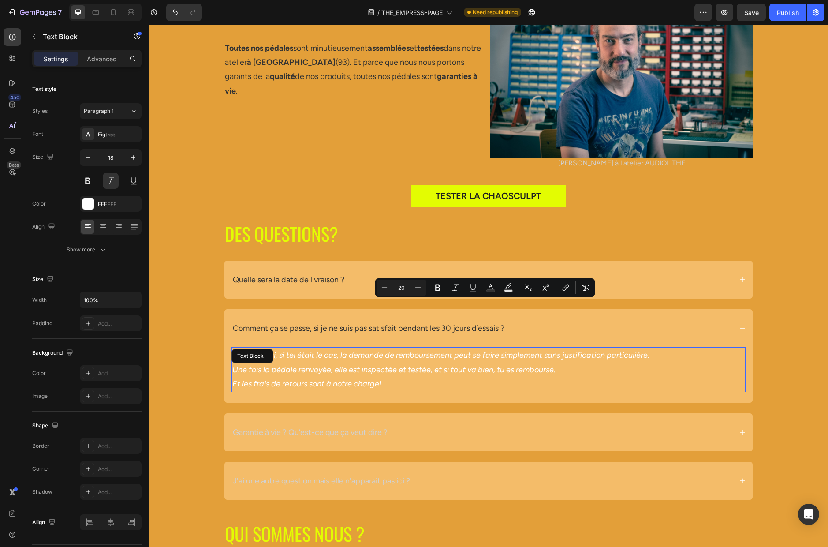
click at [420, 368] on p "Une fois la pédale renvoyée, elle est inspectée et testée, et si tout va bien, …" at bounding box center [488, 369] width 512 height 14
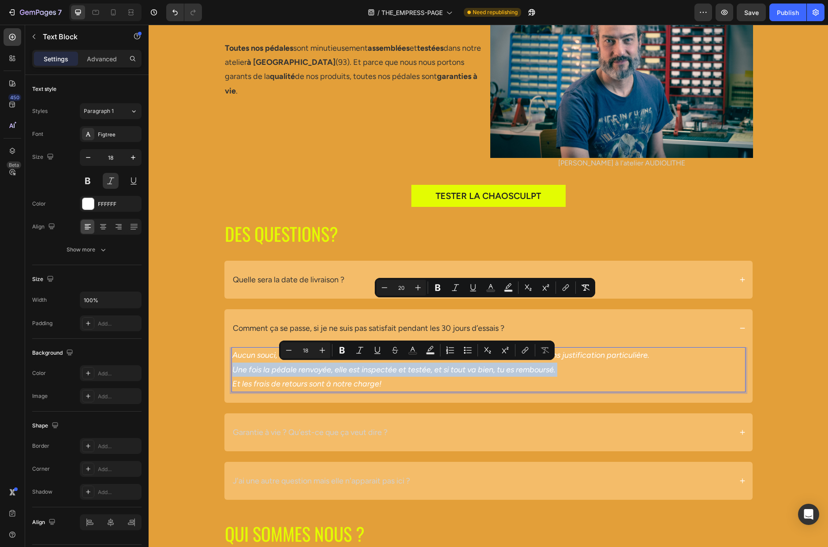
click at [420, 368] on p "Une fois la pédale renvoyée, elle est inspectée et testée, et si tout va bien, …" at bounding box center [488, 369] width 512 height 14
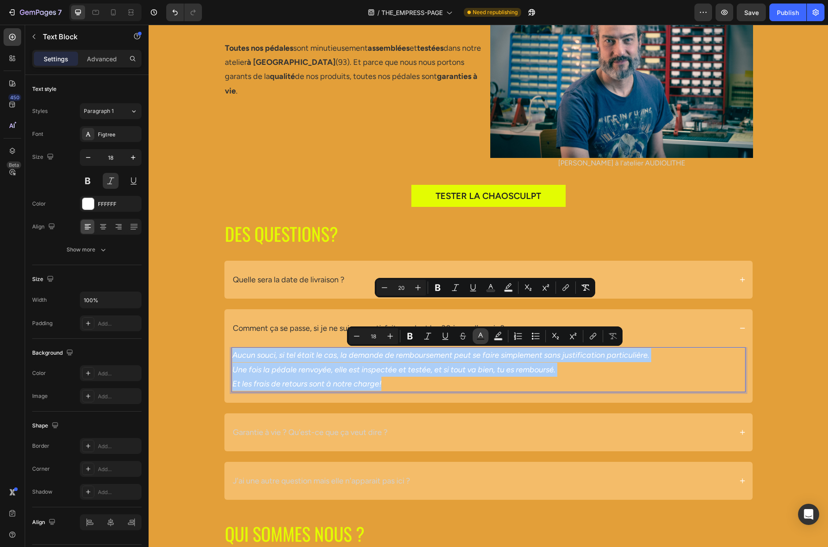
click at [481, 335] on icon "Editor contextual toolbar" at bounding box center [480, 335] width 9 height 9
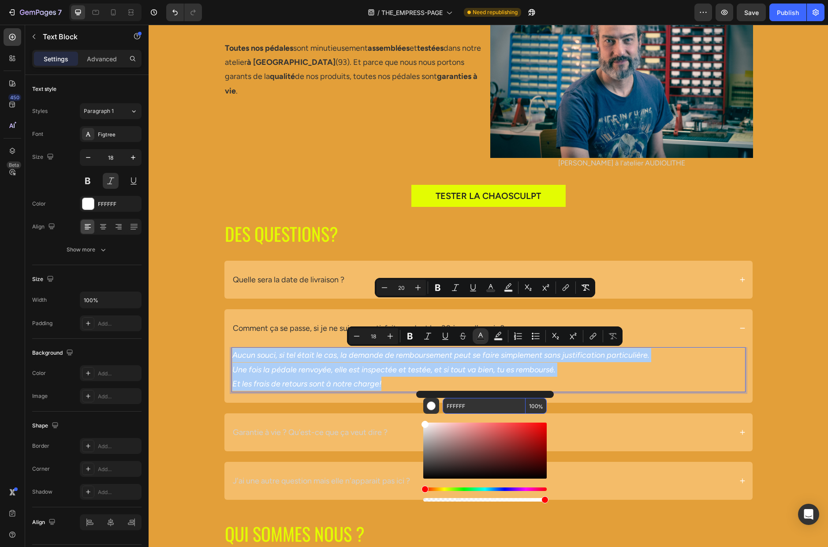
click at [471, 408] on input "FFFFFF" at bounding box center [483, 406] width 83 height 16
paste input "333333"
type input "333333"
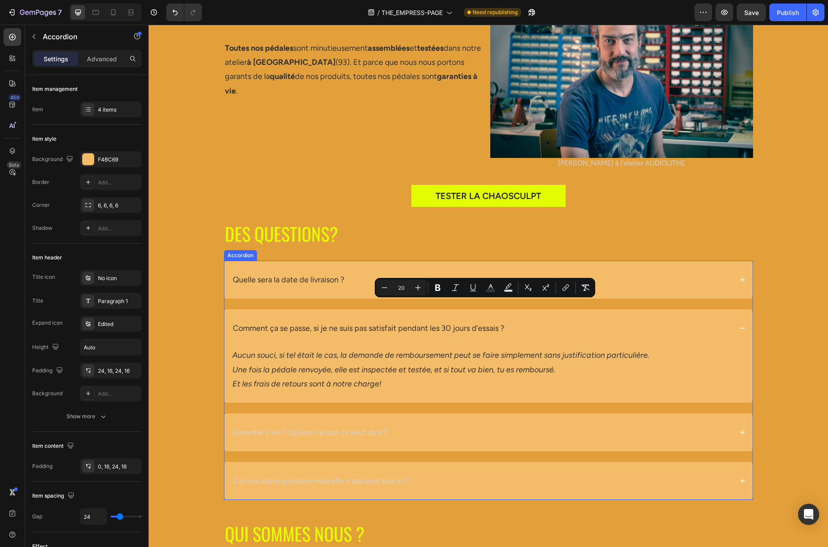
click at [387, 430] on div "Garantie à vie ? Qu’est-ce que ça veut dire ?" at bounding box center [309, 432] width 157 height 17
click at [428, 431] on div "Garantie à vie ? Qu’est-ce que ça veut dire ?" at bounding box center [481, 432] width 501 height 17
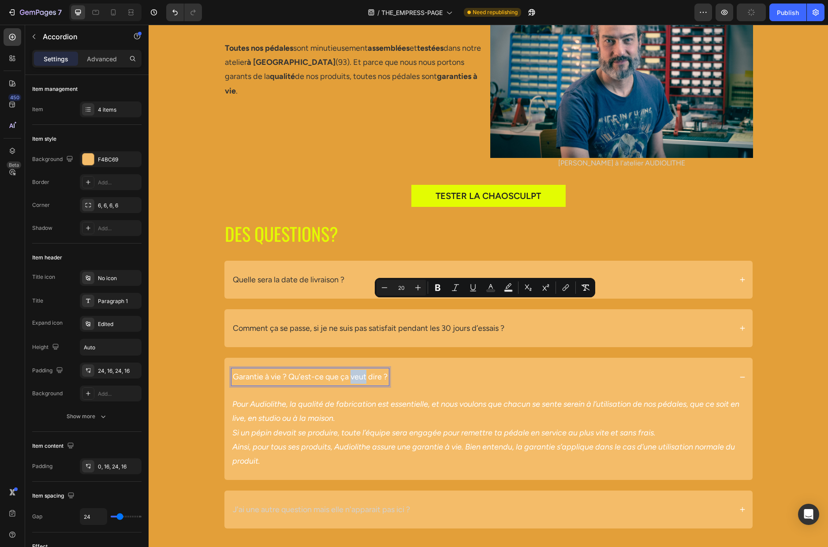
click at [356, 376] on p "Garantie à vie ? Qu’est-ce que ça veut dire ?" at bounding box center [310, 376] width 155 height 14
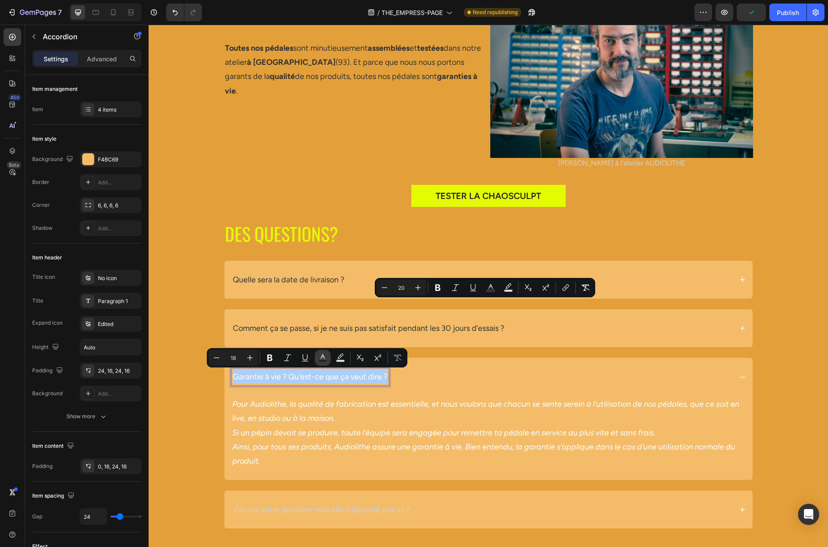
click at [324, 358] on icon "Editor contextual toolbar" at bounding box center [322, 357] width 9 height 9
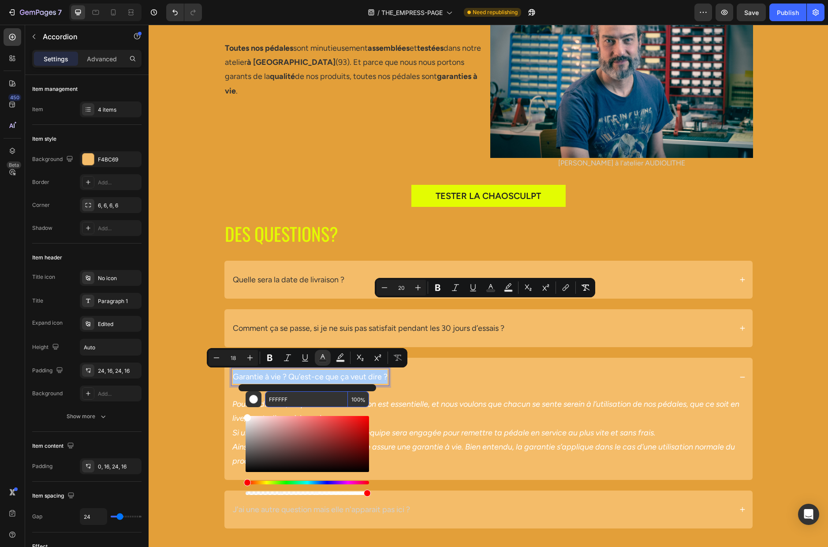
click at [311, 397] on input "FFFFFF" at bounding box center [306, 399] width 83 height 16
paste input "333333"
type input "333333"
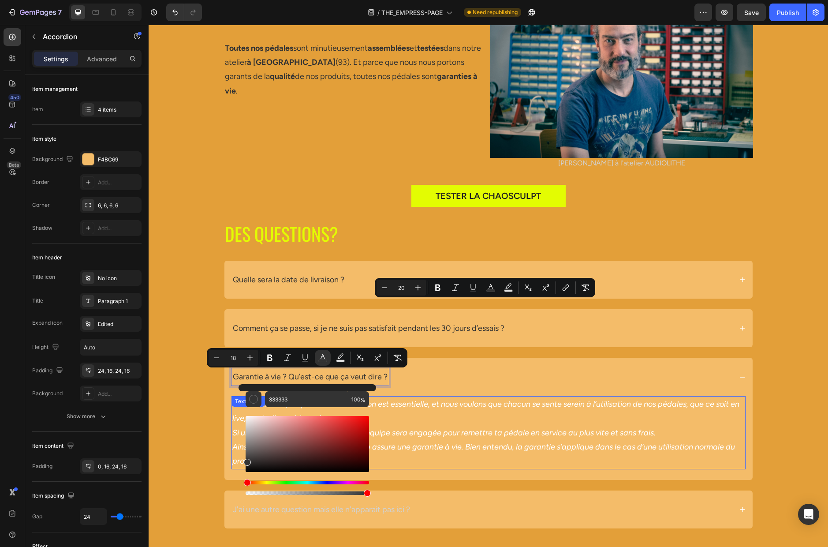
click at [428, 433] on p "Si un pépin devait se produire, toute l’équipe sera engagée pour remettre ta pé…" at bounding box center [488, 432] width 512 height 14
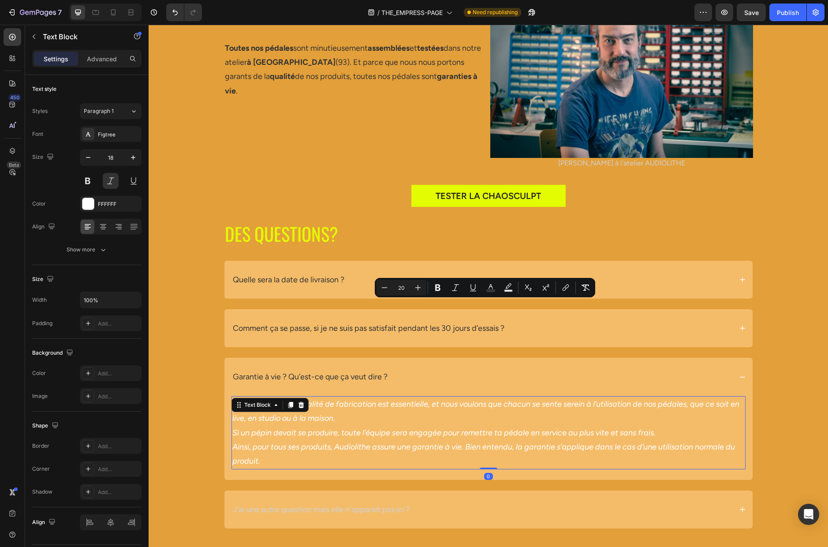
click at [412, 433] on p "Si un pépin devait se produire, toute l’équipe sera engagée pour remettre ta pé…" at bounding box center [488, 432] width 512 height 14
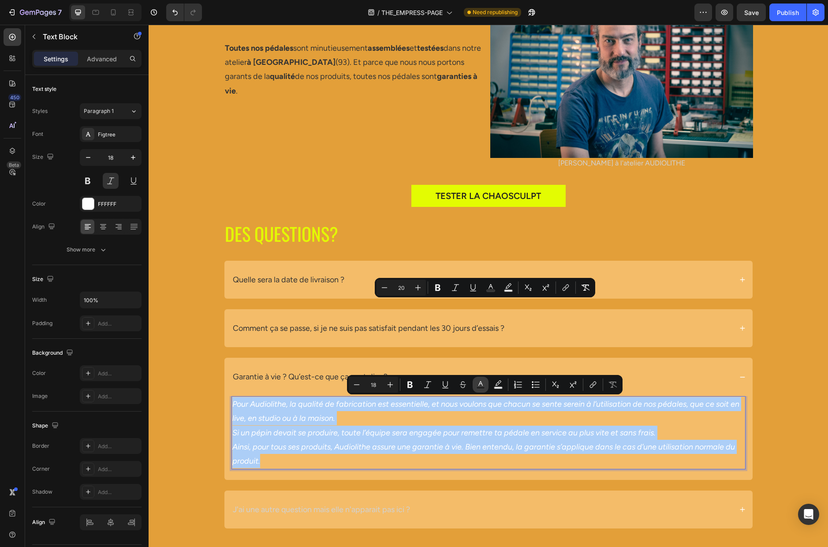
click at [480, 386] on icon "Editor contextual toolbar" at bounding box center [480, 384] width 9 height 9
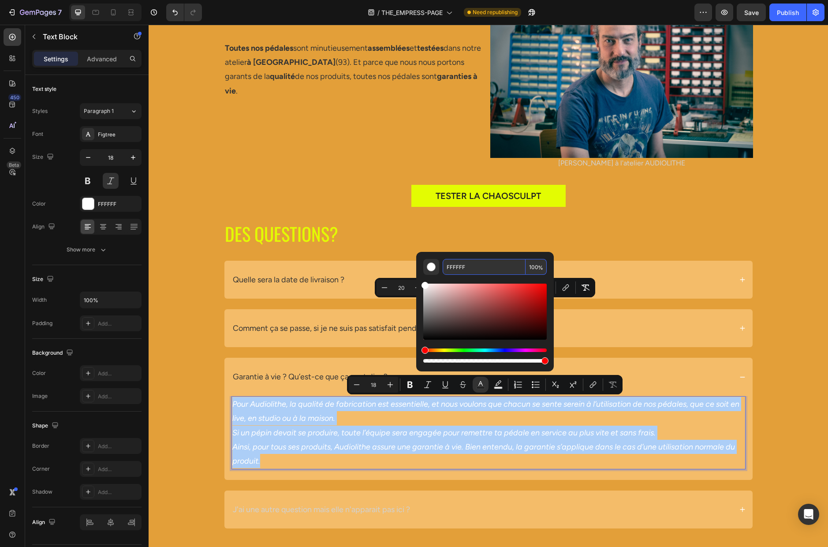
click at [475, 264] on input "FFFFFF" at bounding box center [483, 267] width 83 height 16
paste input "333333"
type input "333333"
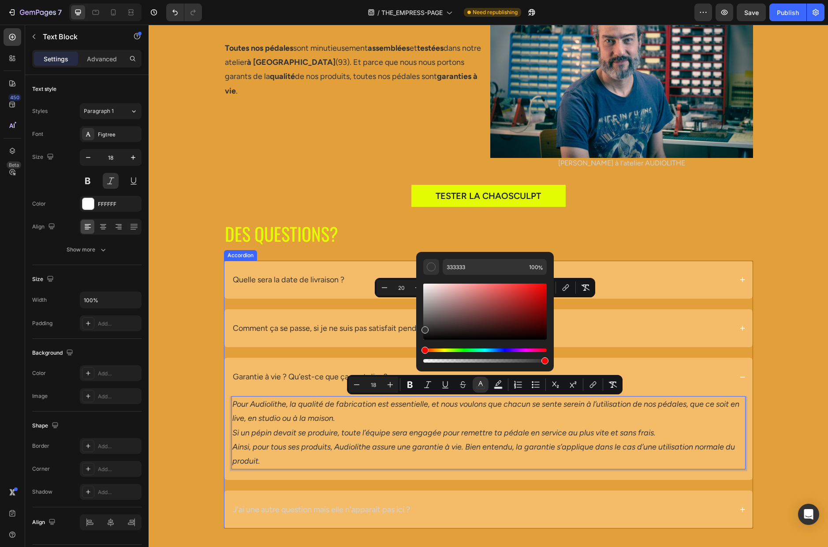
click at [348, 504] on p "J'ai une autre question mais elle n'apparait pas ici ?" at bounding box center [321, 509] width 177 height 14
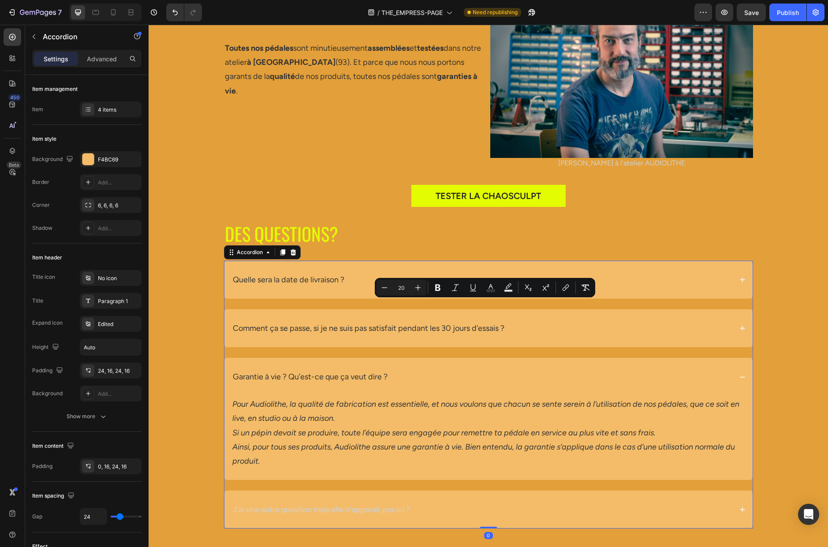
click at [437, 504] on div "J'ai une autre question mais elle n'apparait pas ici ?" at bounding box center [481, 509] width 501 height 17
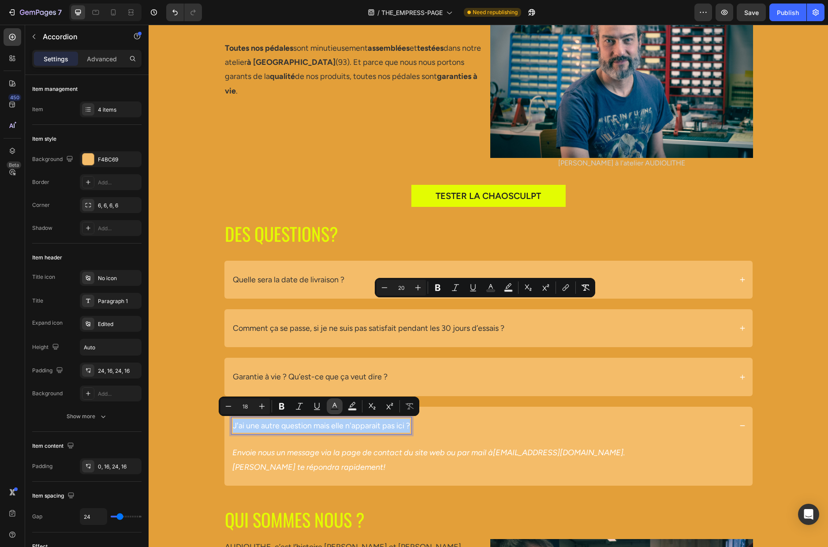
click at [334, 406] on icon "Editor contextual toolbar" at bounding box center [334, 406] width 9 height 9
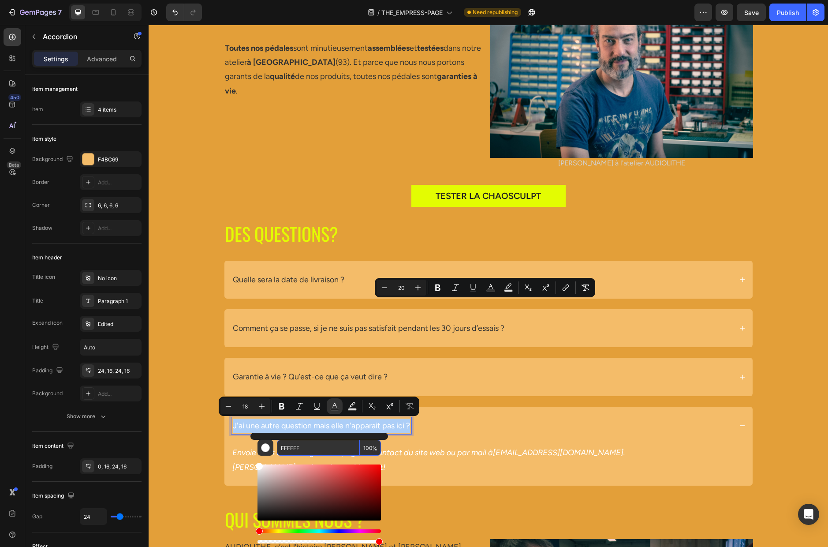
click at [324, 447] on input "FFFFFF" at bounding box center [318, 447] width 83 height 16
paste input "333333"
type input "333333"
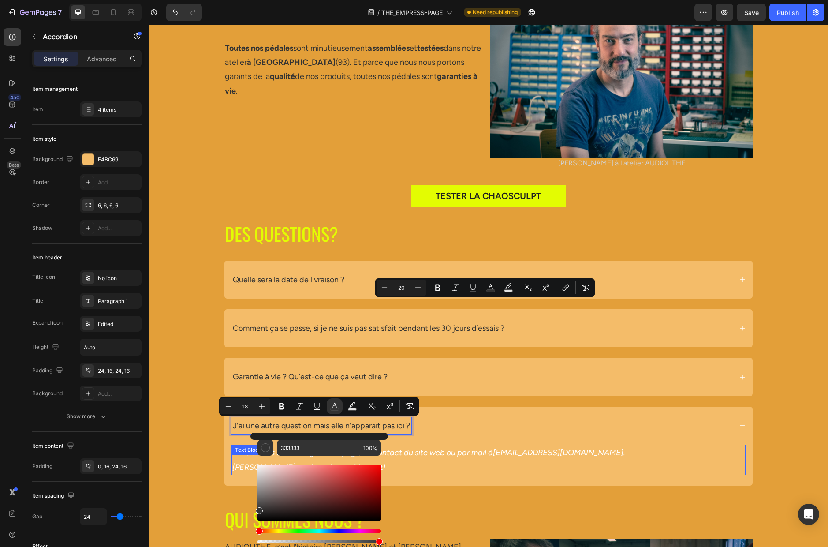
click at [437, 460] on p "[PERSON_NAME] te répondra rapidement!" at bounding box center [488, 467] width 512 height 14
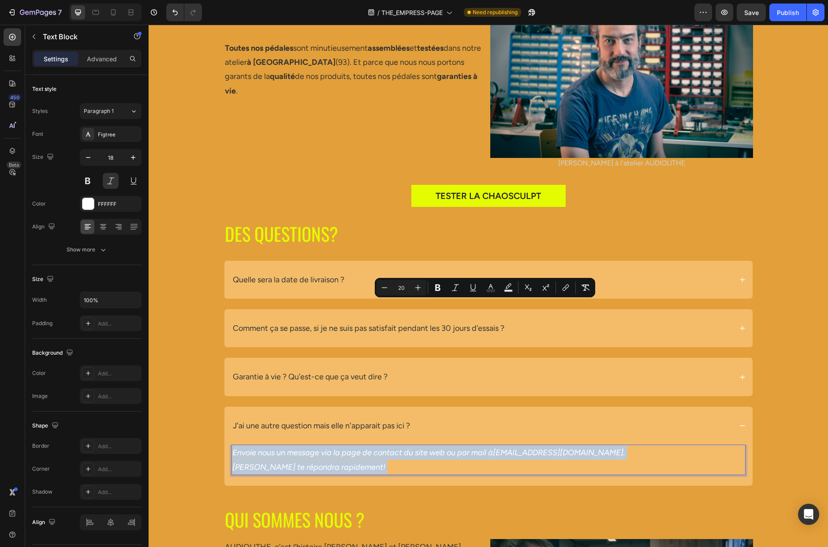
click at [400, 454] on p "Envoie nous un message via la page de contact du site web ou par mail à [EMAIL_…" at bounding box center [488, 452] width 512 height 14
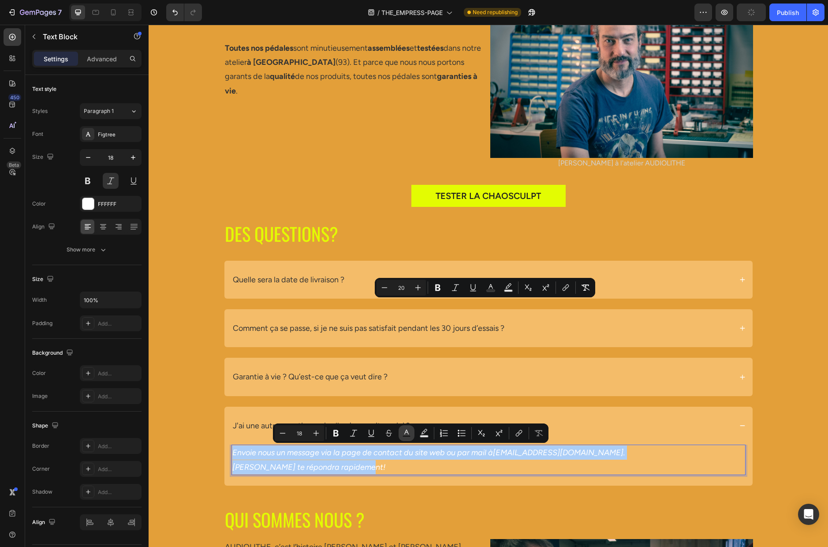
click at [405, 434] on icon "Editor contextual toolbar" at bounding box center [406, 432] width 9 height 9
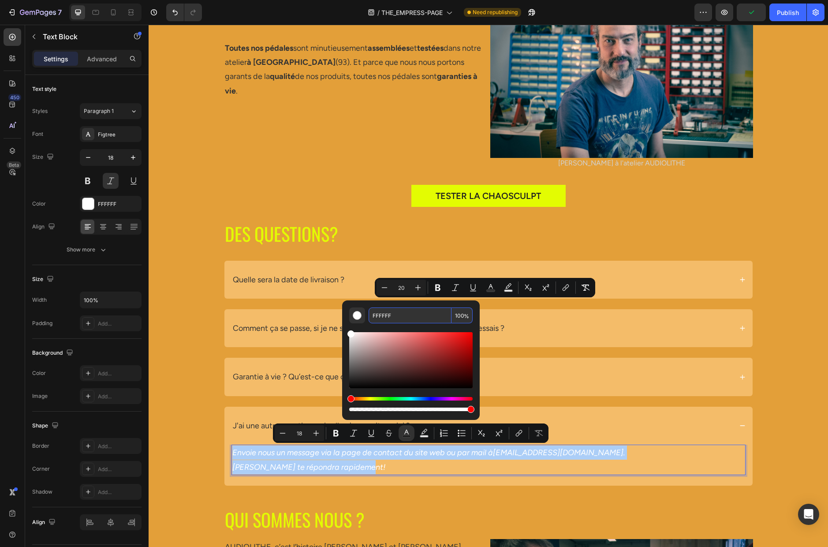
click at [400, 313] on input "FFFFFF" at bounding box center [409, 315] width 83 height 16
paste input "333333"
type input "333333"
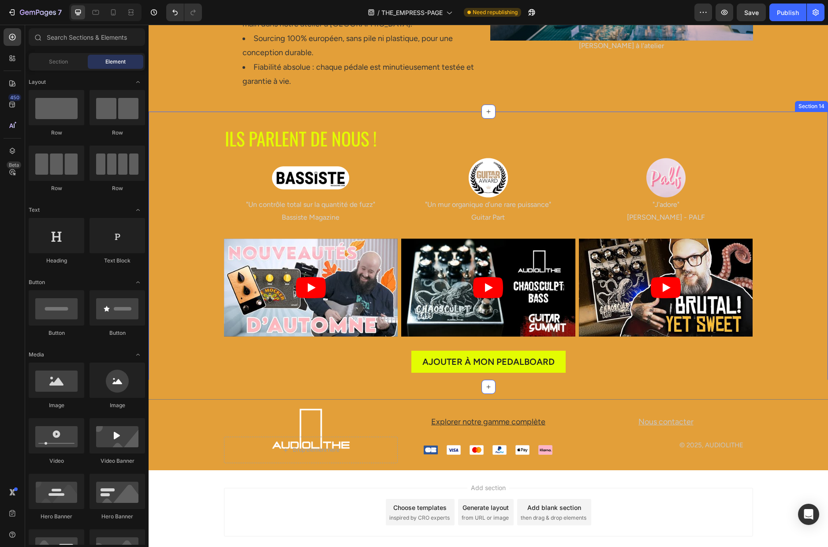
scroll to position [3776, 0]
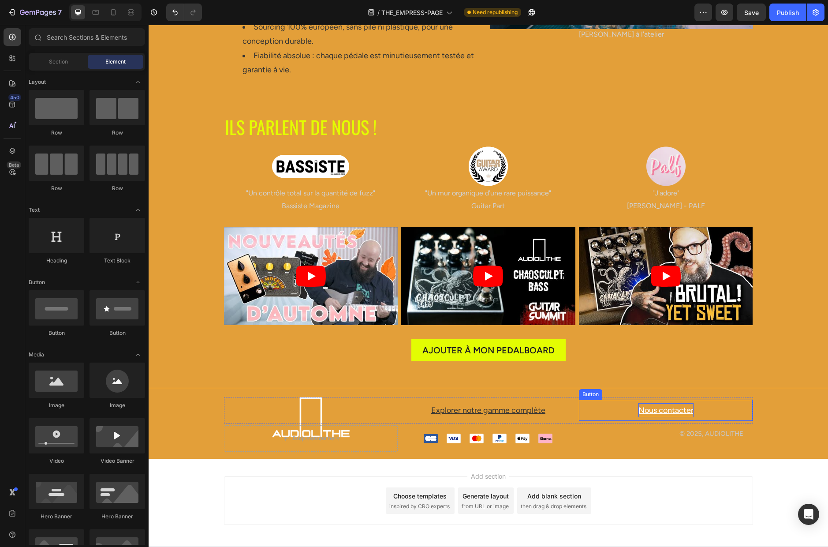
click at [669, 405] on u "Nous contacter" at bounding box center [665, 410] width 55 height 10
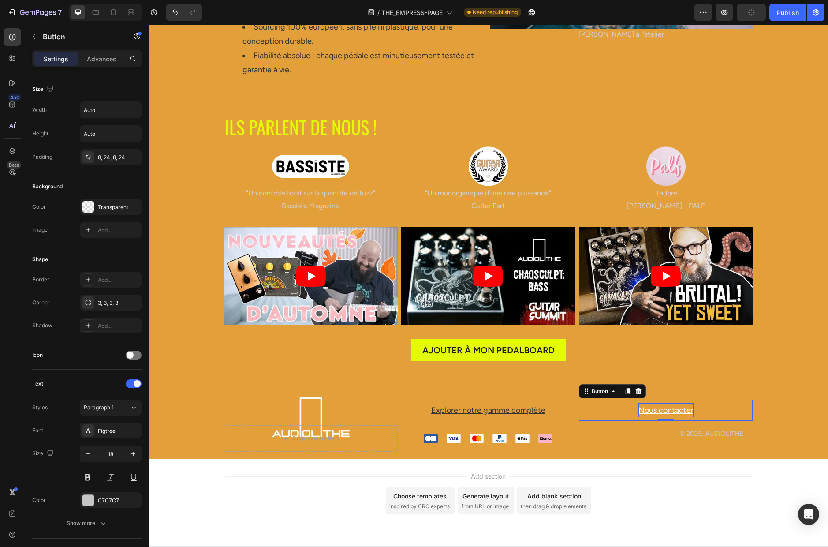
click at [668, 405] on u "Nous contacter" at bounding box center [665, 410] width 55 height 10
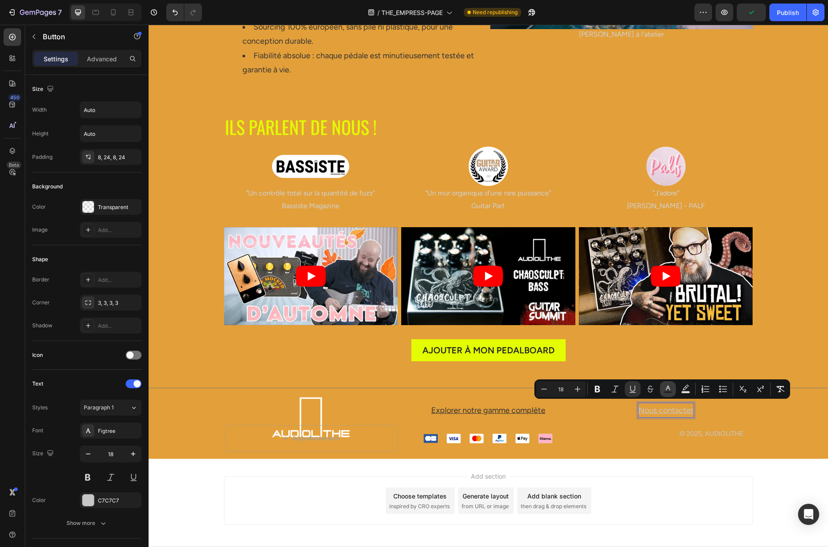
click at [664, 391] on rect "Editor contextual toolbar" at bounding box center [668, 392] width 8 height 2
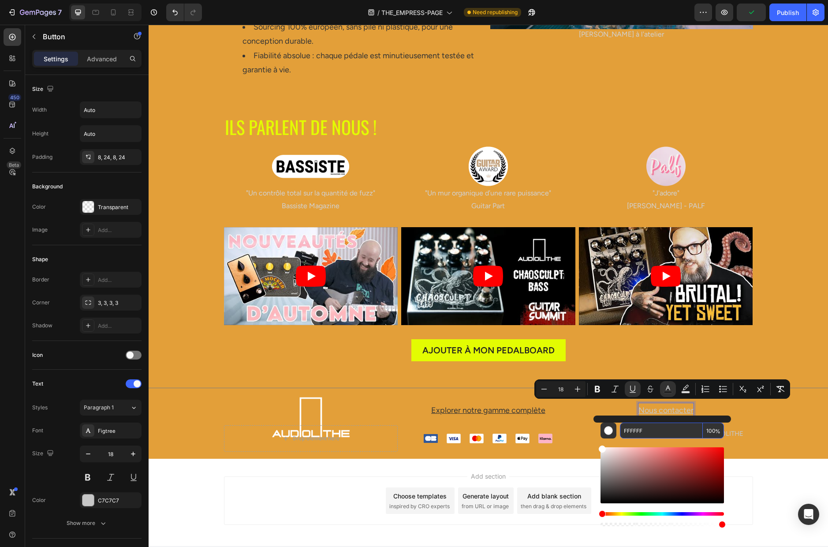
click at [650, 426] on input "FFFFFF" at bounding box center [661, 430] width 83 height 16
paste input "333333"
type input "333333"
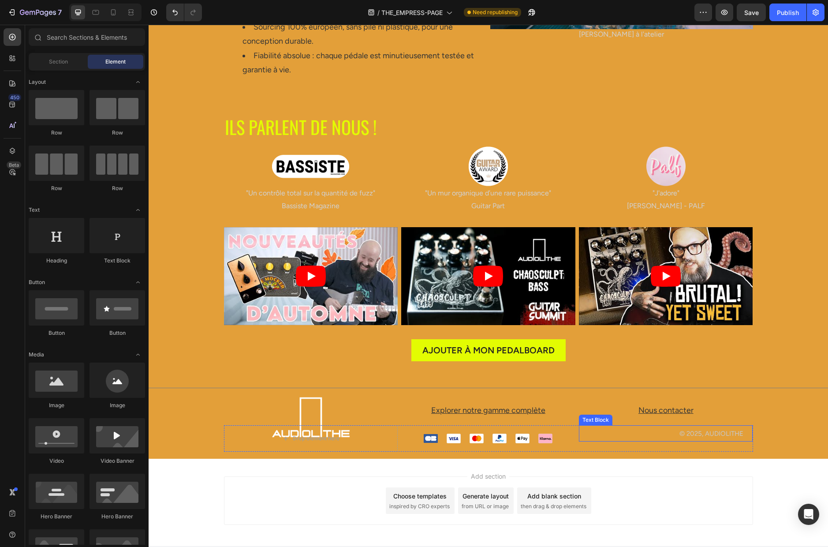
click at [703, 431] on span "© 2025, AUDIOLITHE" at bounding box center [711, 433] width 64 height 8
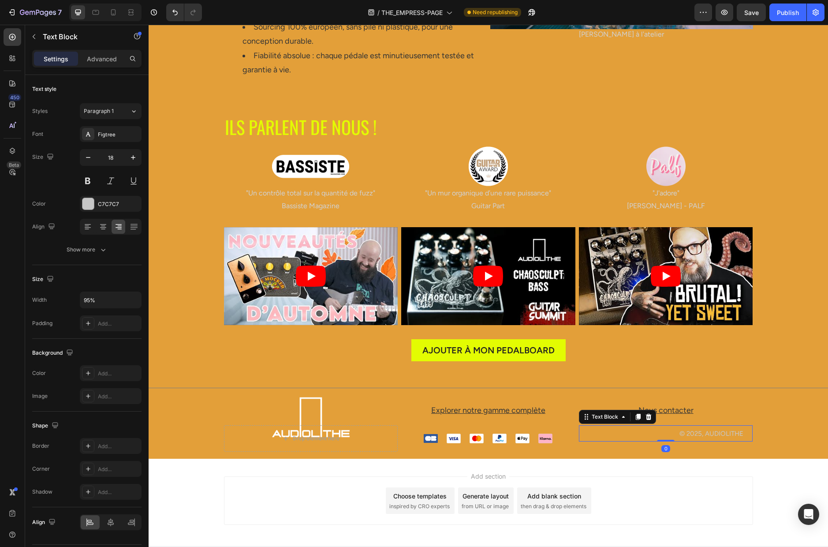
click at [705, 431] on span "© 2025, AUDIOLITHE" at bounding box center [711, 433] width 64 height 8
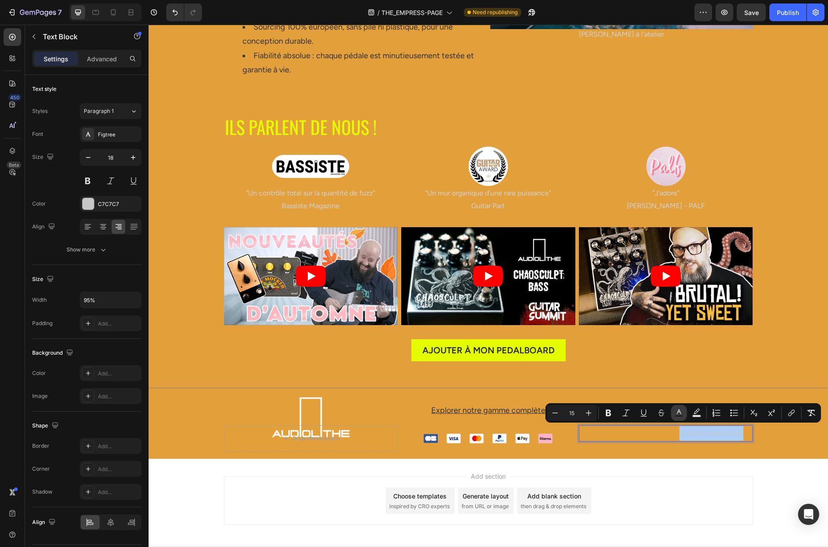
click at [679, 417] on button "Text Color" at bounding box center [679, 413] width 16 height 16
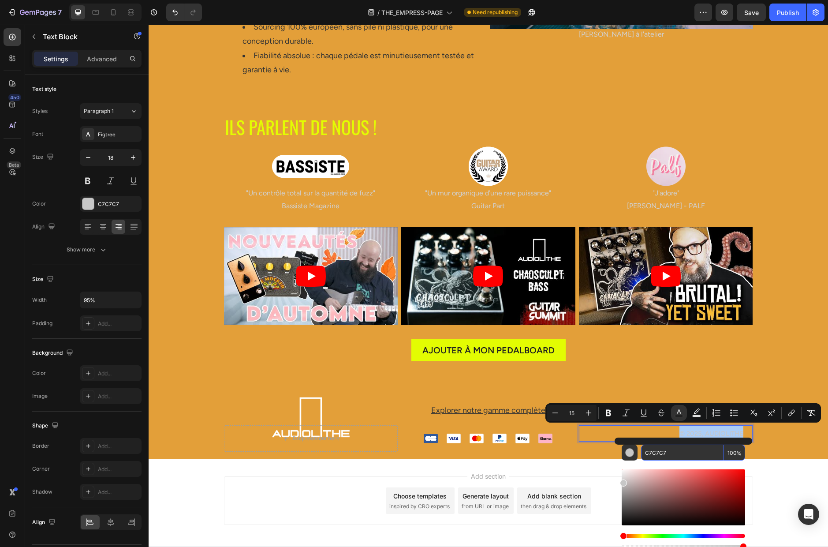
click at [672, 450] on input "C7C7C7" at bounding box center [682, 452] width 83 height 16
paste input "333333"
type input "333333"
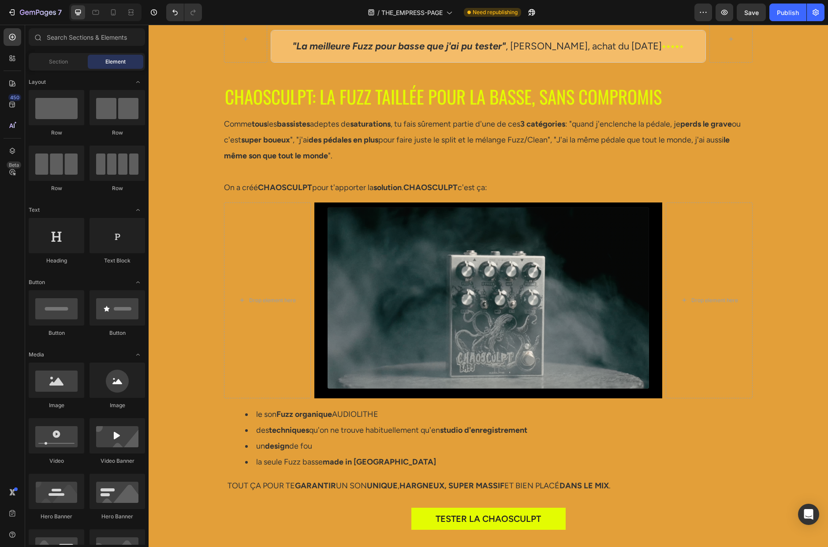
scroll to position [0, 0]
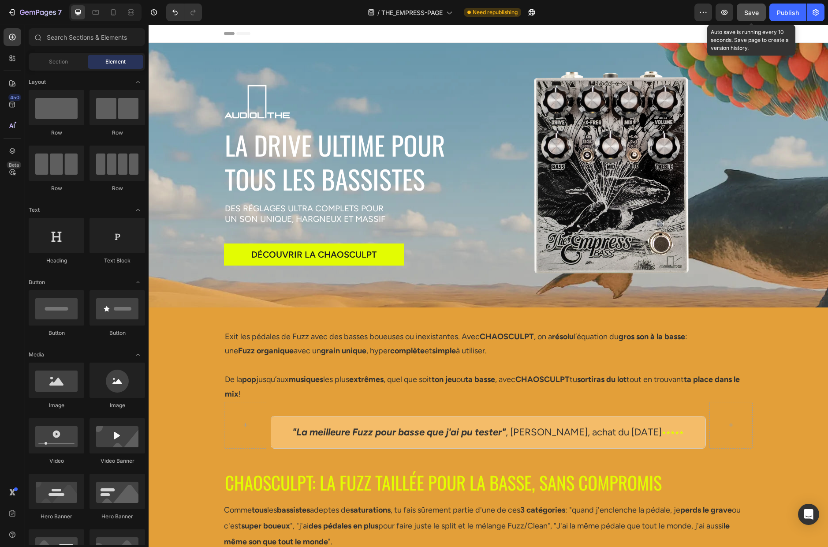
click at [751, 15] on span "Save" at bounding box center [751, 12] width 15 height 7
click at [784, 11] on div "Publish" at bounding box center [788, 12] width 22 height 9
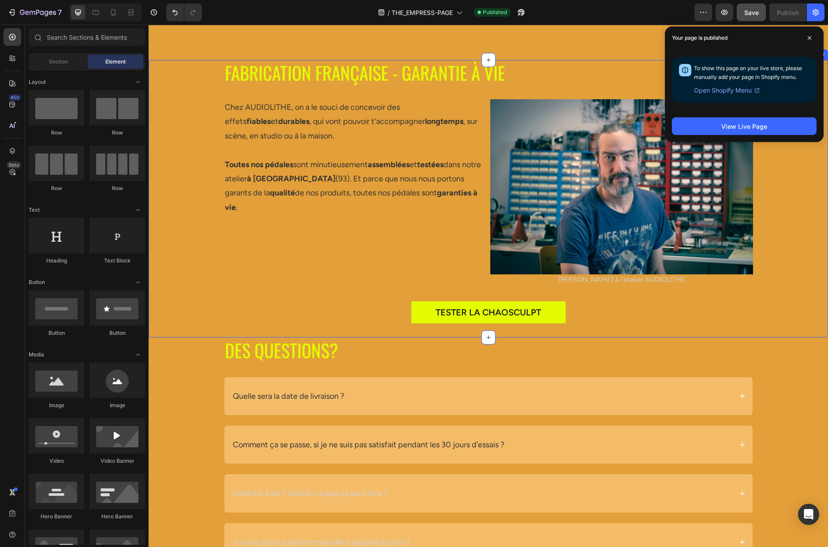
scroll to position [3233, 0]
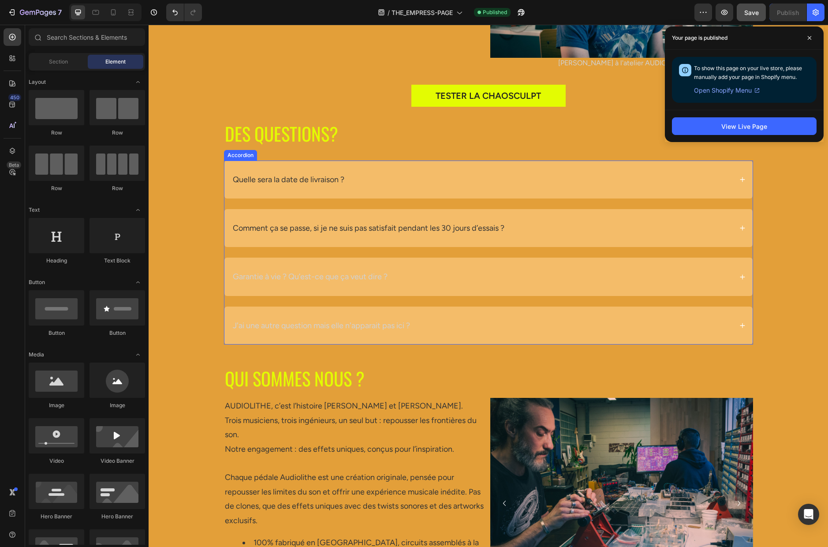
click at [322, 275] on p "Garantie à vie ? Qu’est-ce que ça veut dire ?" at bounding box center [310, 276] width 155 height 14
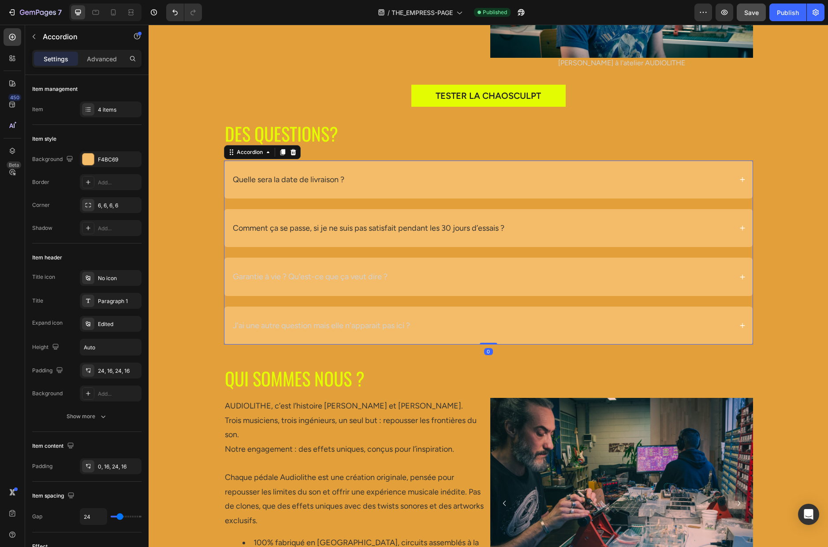
click at [331, 277] on p "Garantie à vie ? Qu’est-ce que ça veut dire ?" at bounding box center [310, 276] width 155 height 14
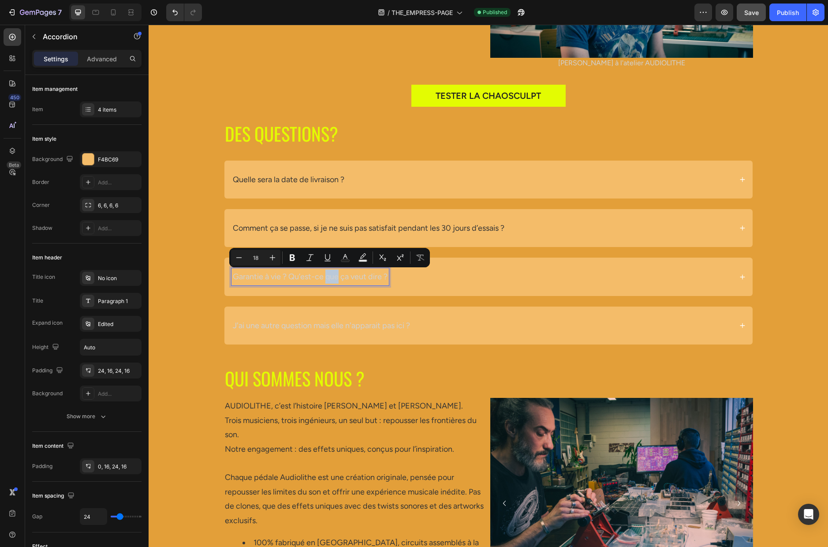
click at [331, 277] on p "Garantie à vie ? Qu’est-ce que ça veut dire ?" at bounding box center [310, 276] width 155 height 14
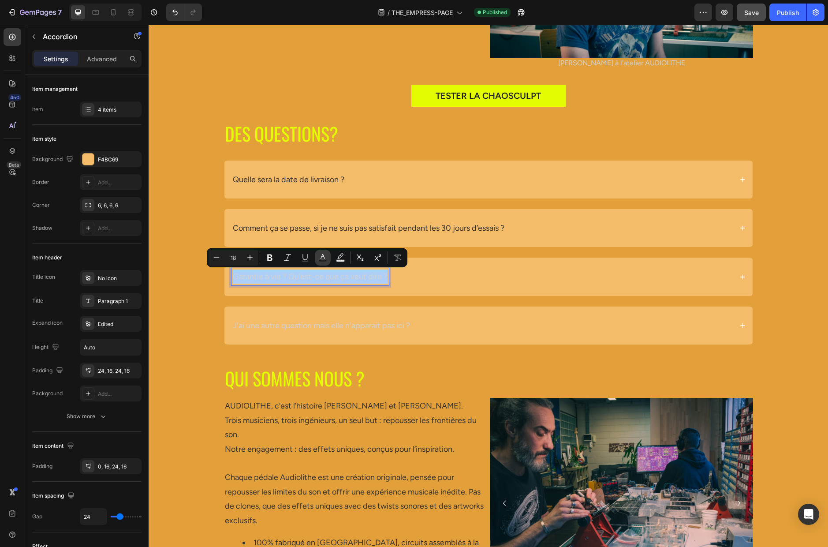
click at [321, 258] on icon "Editor contextual toolbar" at bounding box center [322, 256] width 4 height 5
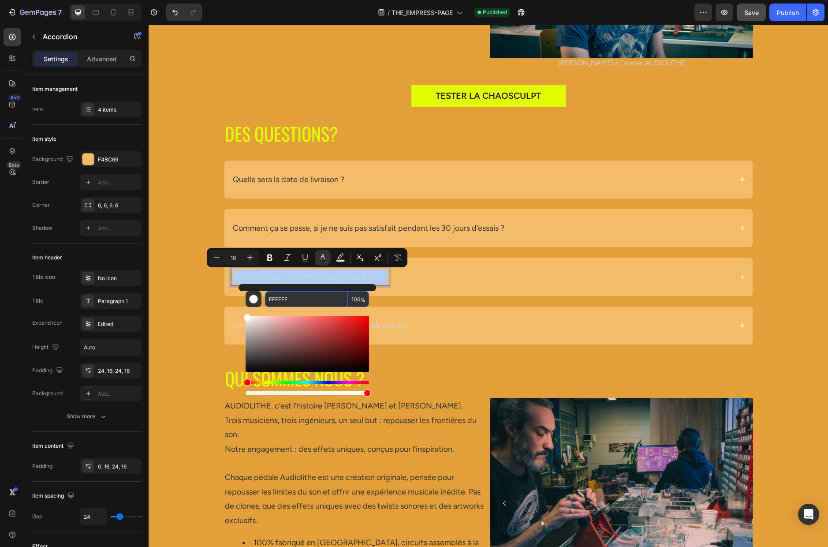
click at [311, 296] on input "FFFFFF" at bounding box center [306, 299] width 83 height 16
paste input "333333"
type input "333333"
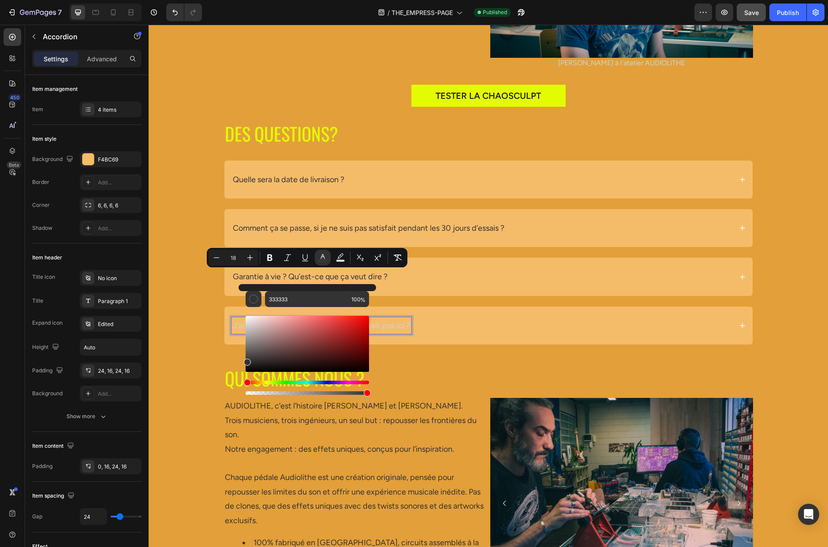
click at [404, 319] on p "J'ai une autre question mais elle n'apparait pas ici ?" at bounding box center [321, 325] width 177 height 14
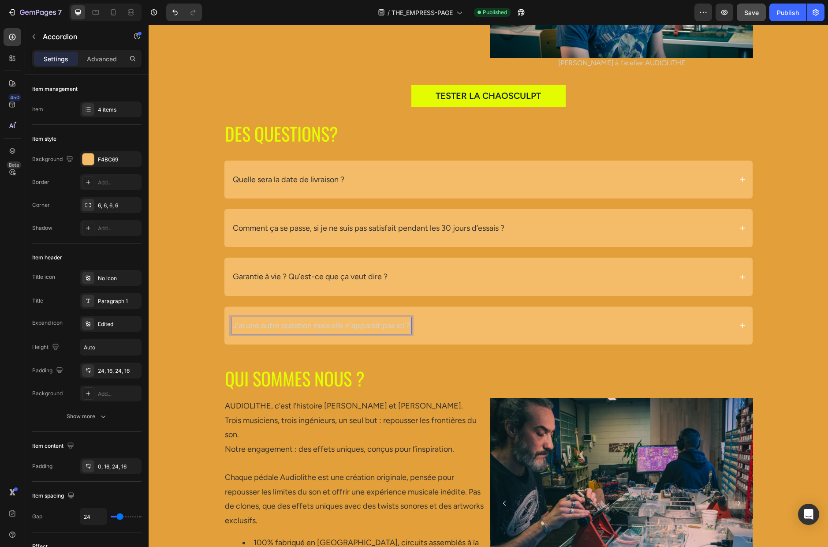
click at [382, 324] on p "J'ai une autre question mais elle n'apparait pas ici ?" at bounding box center [321, 325] width 177 height 14
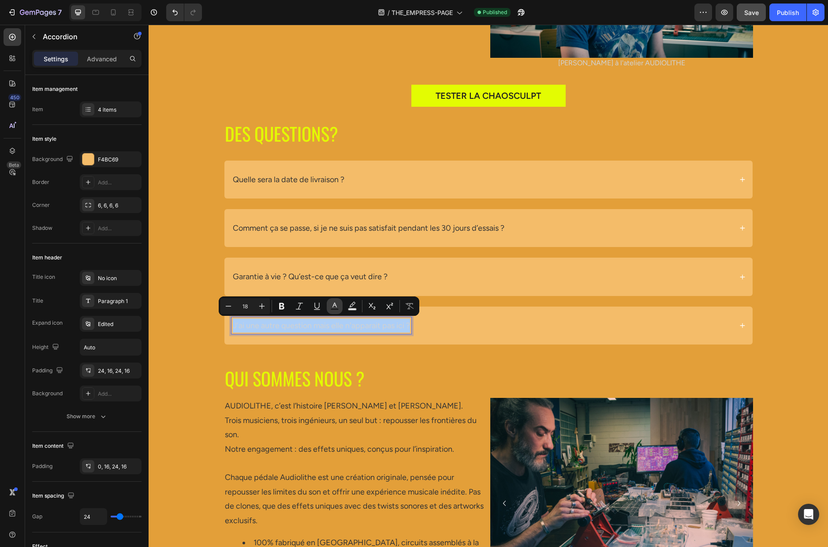
click at [335, 306] on icon "Editor contextual toolbar" at bounding box center [334, 305] width 9 height 9
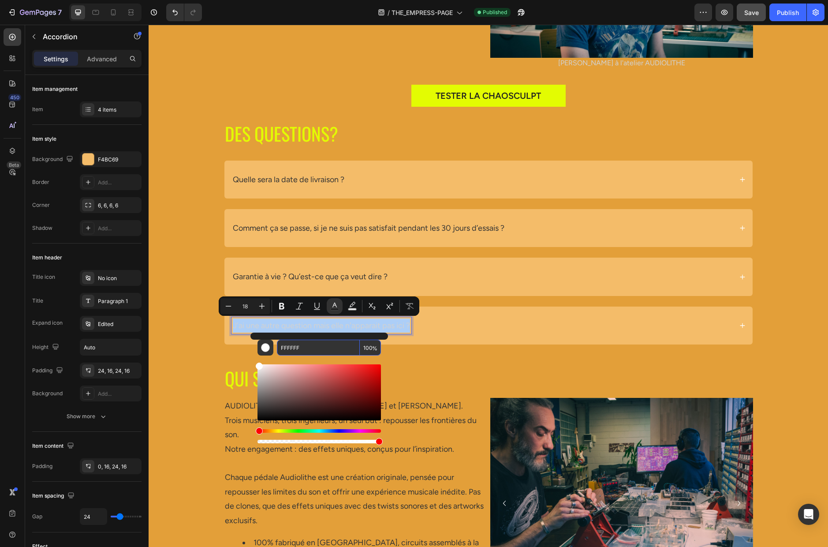
click at [315, 345] on input "FFFFFF" at bounding box center [318, 347] width 83 height 16
paste input "333333"
type input "333333"
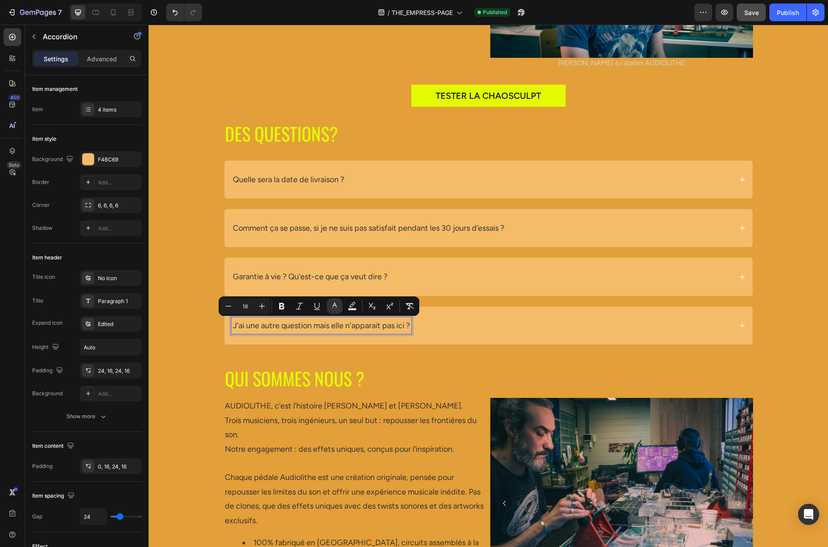
click at [188, 323] on div "DES QUESTIONS? Heading Row Quelle sera la date de livraison ? Comment ça se pas…" at bounding box center [488, 236] width 651 height 231
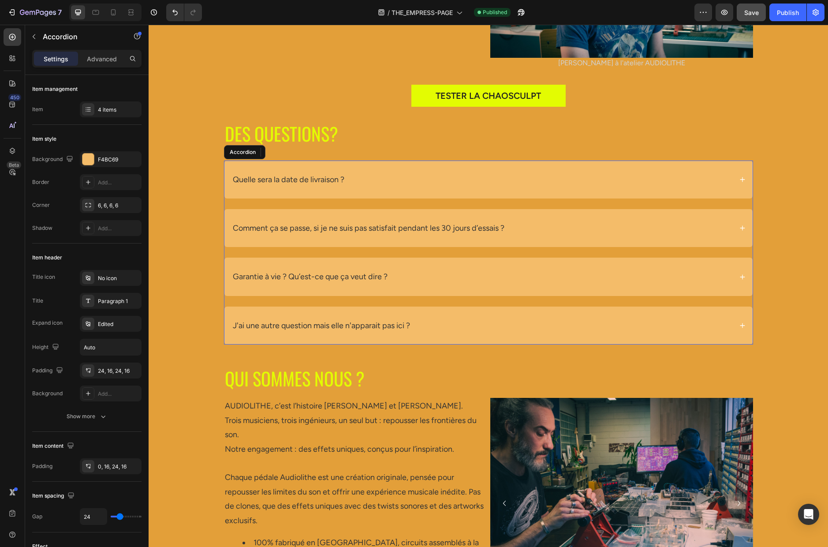
click at [428, 322] on div "J'ai une autre question mais elle n'apparait pas ici ?" at bounding box center [481, 325] width 501 height 17
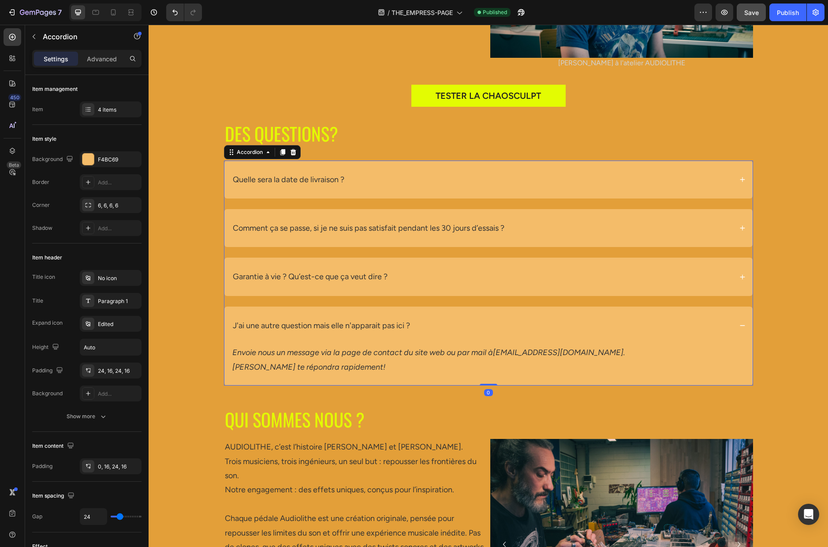
click at [424, 269] on div "Garantie à vie ? Qu’est-ce que ça veut dire ?" at bounding box center [481, 276] width 501 height 17
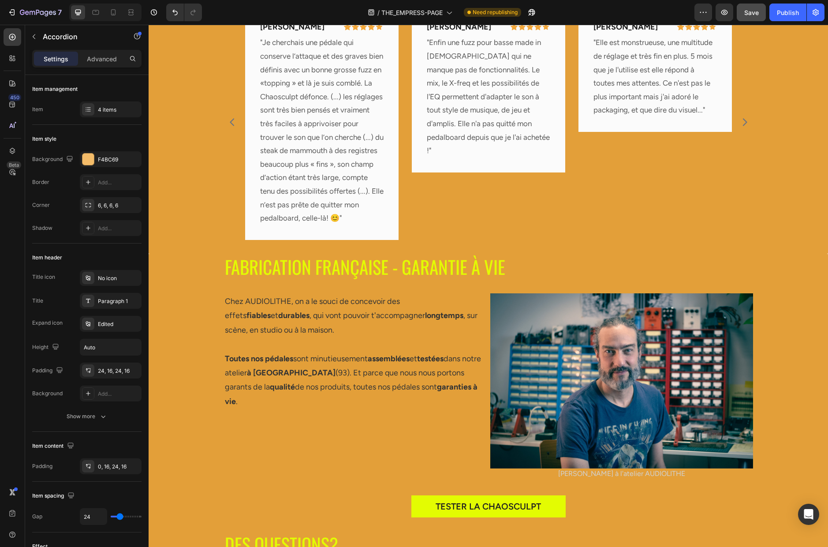
scroll to position [2849, 0]
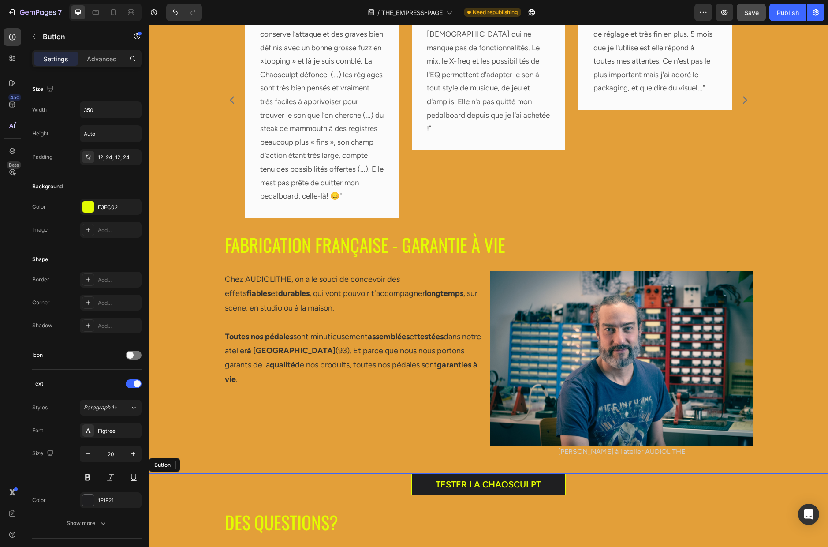
click at [494, 478] on p "TESTER LA CHAOSCULPT" at bounding box center [487, 483] width 105 height 11
click at [483, 478] on p "TESTER LA CHAOSCULPT" at bounding box center [487, 483] width 105 height 11
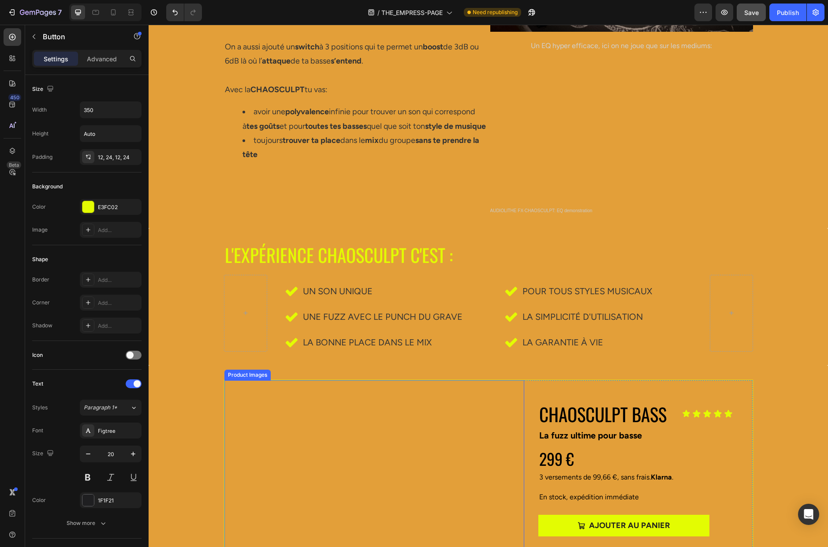
scroll to position [2028, 0]
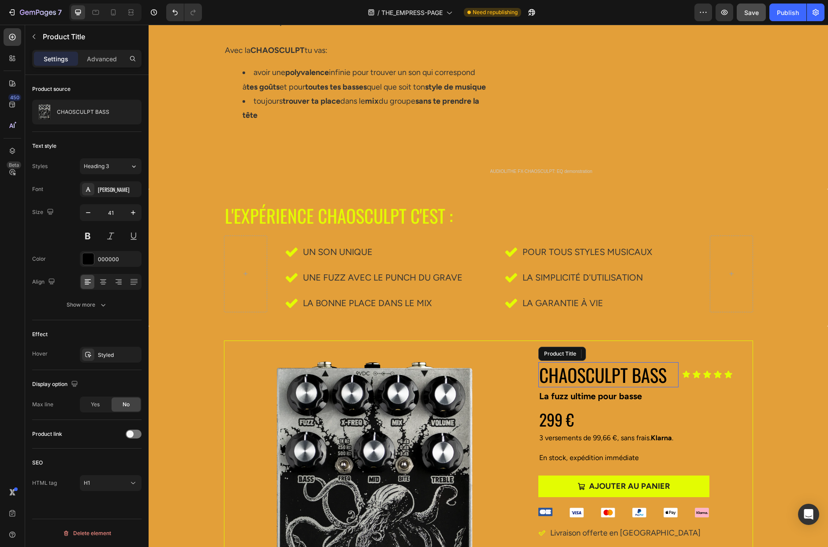
click at [586, 373] on h1 "CHAOSCULPT BASS" at bounding box center [608, 374] width 141 height 25
click at [569, 373] on h1 "CHAOSCULPT BASS" at bounding box center [608, 374] width 141 height 25
click at [579, 373] on h1 "CHAOSCULPT BASS" at bounding box center [608, 374] width 141 height 25
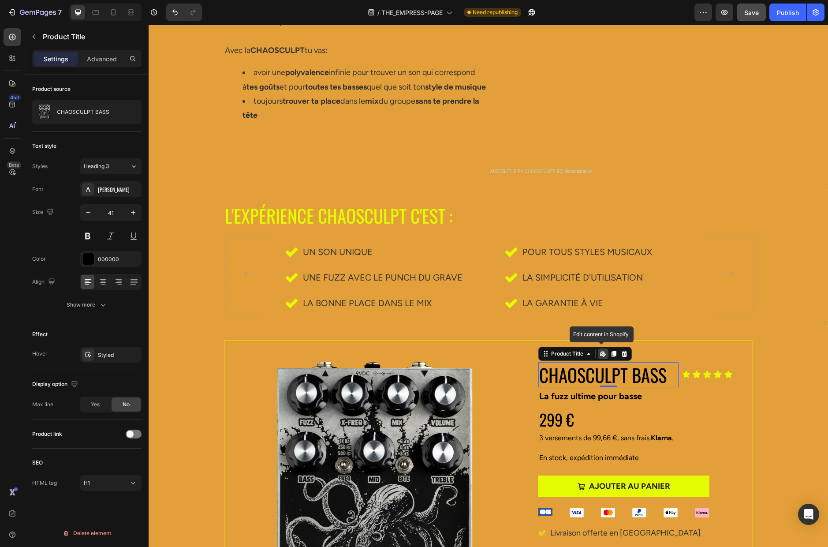
click at [579, 373] on h1 "CHAOSCULPT BASS" at bounding box center [608, 374] width 141 height 25
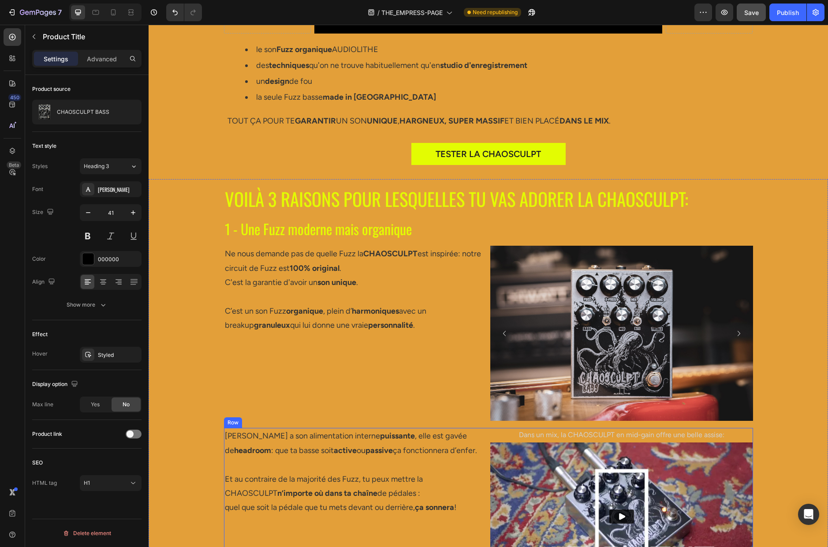
scroll to position [710, 0]
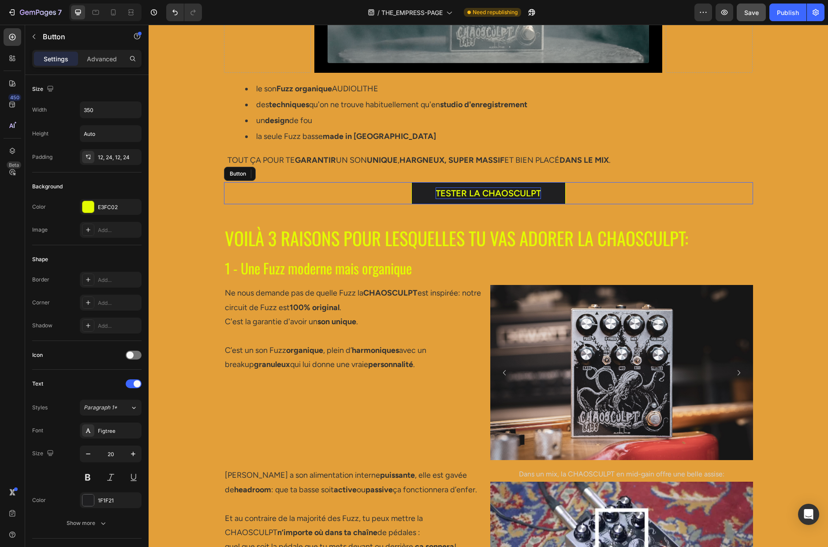
click at [488, 193] on p "TESTER LA CHAOSCULPT" at bounding box center [487, 192] width 105 height 11
click at [496, 192] on p "TESTER LA CHAOSCULPT" at bounding box center [487, 192] width 105 height 11
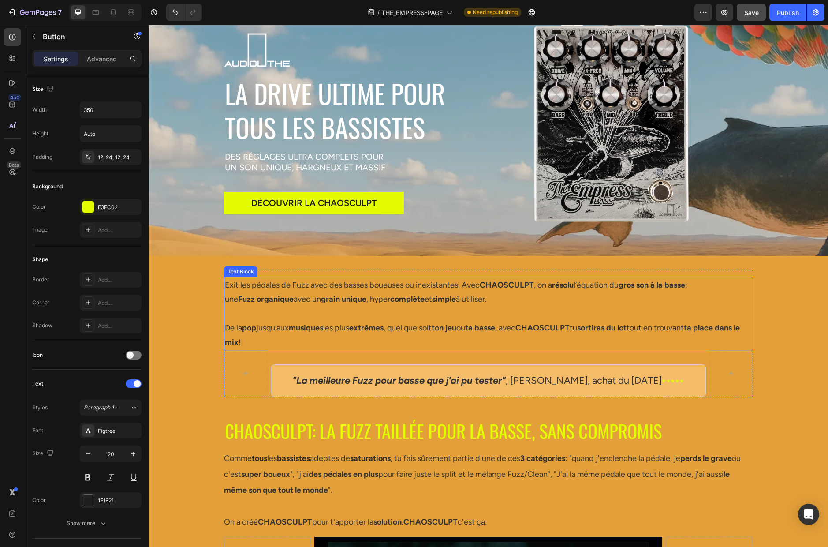
scroll to position [4, 0]
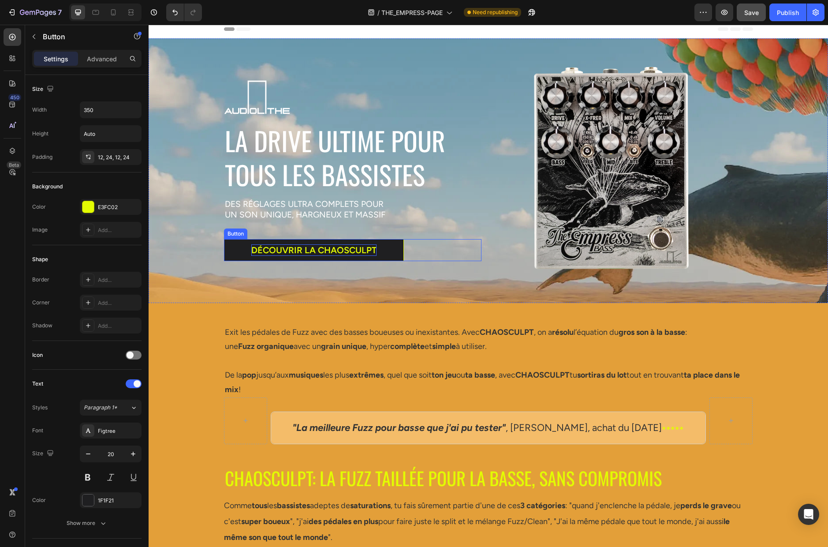
click at [309, 247] on p "DÉCOUVRIR LA CHAOSCULPT" at bounding box center [313, 249] width 125 height 11
click at [338, 247] on p "DÉCOUVRIR LA CHAOSCULPT" at bounding box center [313, 249] width 125 height 11
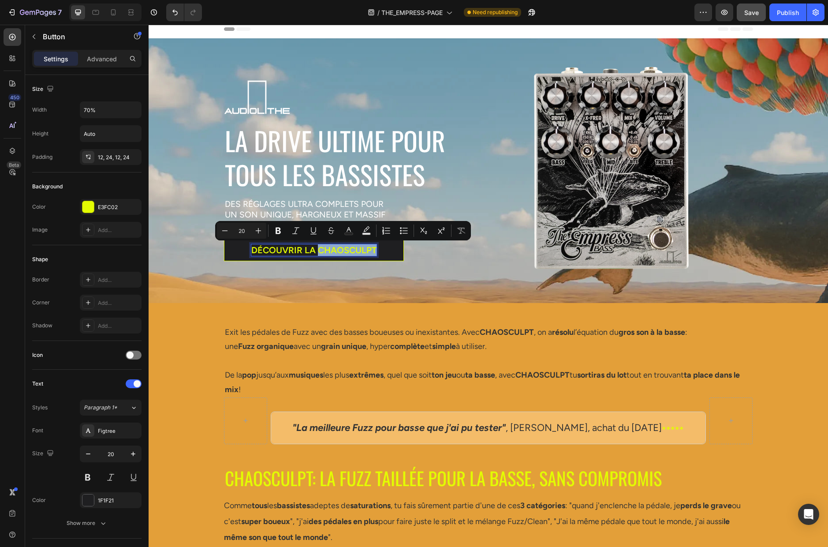
click at [338, 247] on p "DÉCOUVRIR LA CHAOSCULPT" at bounding box center [313, 249] width 125 height 11
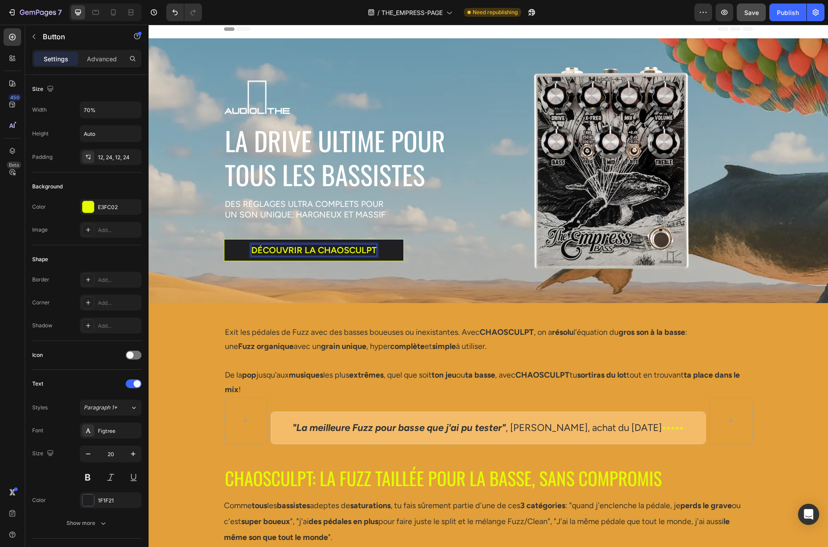
click at [338, 247] on p "DÉCOUVRIR LA CHAOSCULPT" at bounding box center [313, 249] width 125 height 11
click at [751, 15] on span "Save" at bounding box center [751, 12] width 15 height 7
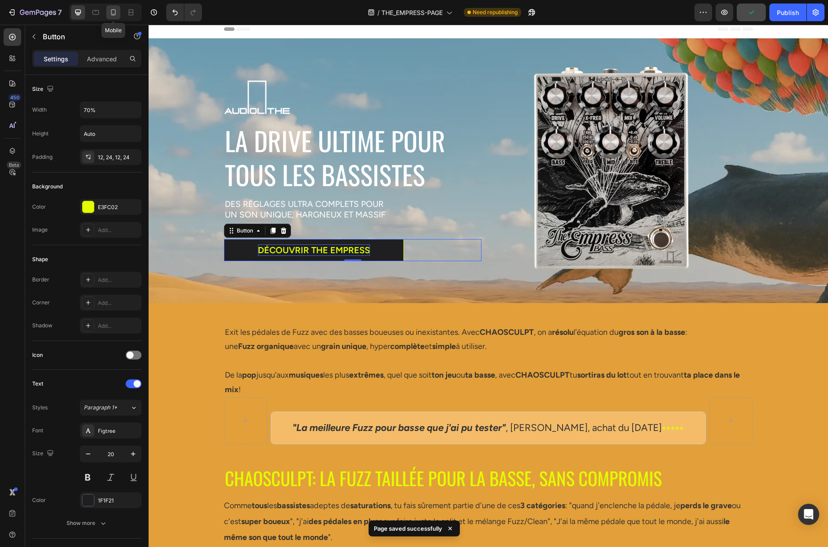
click at [114, 11] on icon at bounding box center [113, 12] width 9 height 9
type input "100%"
type input "16"
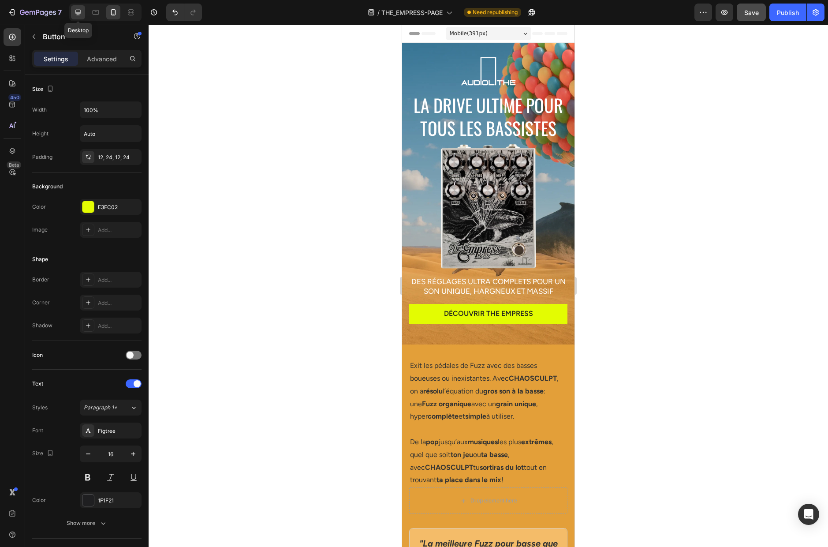
click at [75, 10] on icon at bounding box center [78, 12] width 9 height 9
type input "70%"
type input "20"
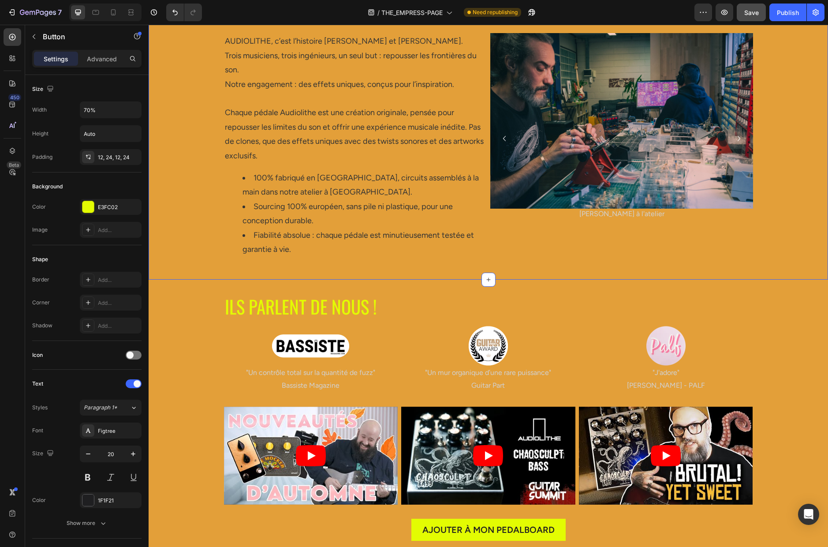
scroll to position [3790, 0]
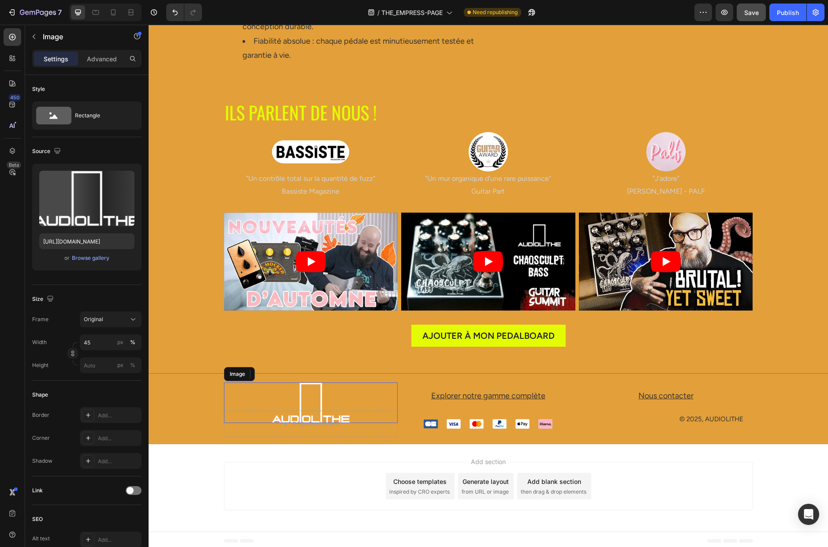
click at [308, 391] on img at bounding box center [310, 402] width 78 height 41
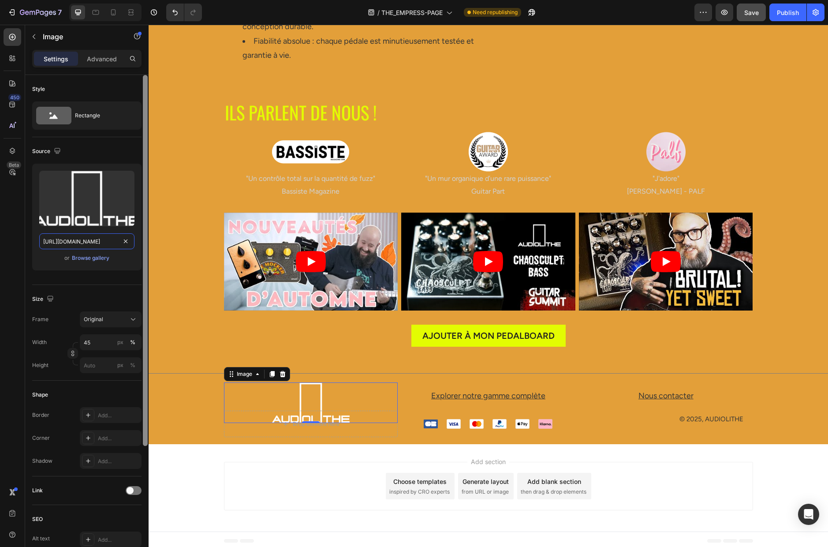
drag, startPoint x: 93, startPoint y: 243, endPoint x: 147, endPoint y: 247, distance: 54.0
click at [147, 247] on div "Style Rectangle Source Upload Image [URL][DOMAIN_NAME] or Browse gallery Size F…" at bounding box center [86, 323] width 123 height 497
click at [89, 242] on input "[URL][DOMAIN_NAME]" at bounding box center [86, 241] width 95 height 16
